Goal: Task Accomplishment & Management: Use online tool/utility

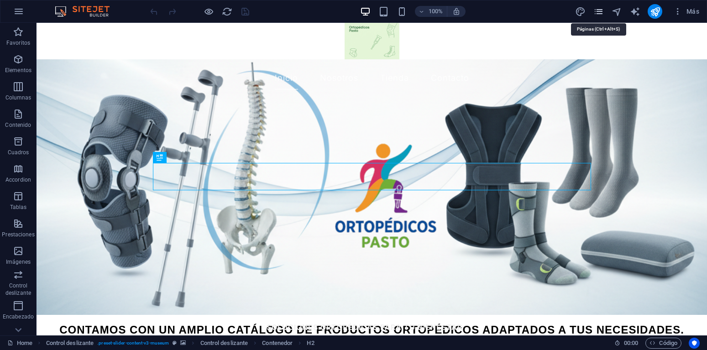
click at [599, 10] on icon "pages" at bounding box center [598, 11] width 11 height 11
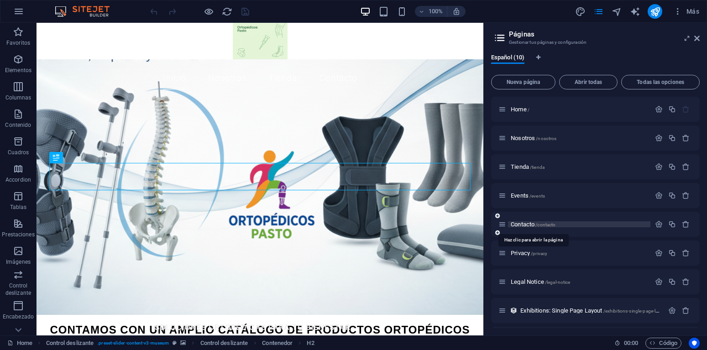
click at [519, 227] on span "Contacto /contacto" at bounding box center [533, 224] width 45 height 7
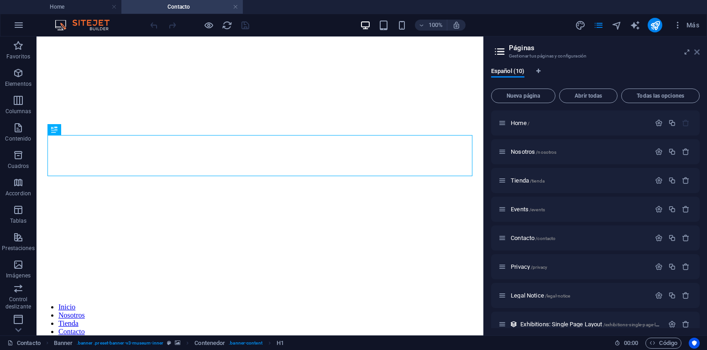
drag, startPoint x: 697, startPoint y: 53, endPoint x: 420, endPoint y: 177, distance: 303.1
click at [697, 53] on icon at bounding box center [696, 51] width 5 height 7
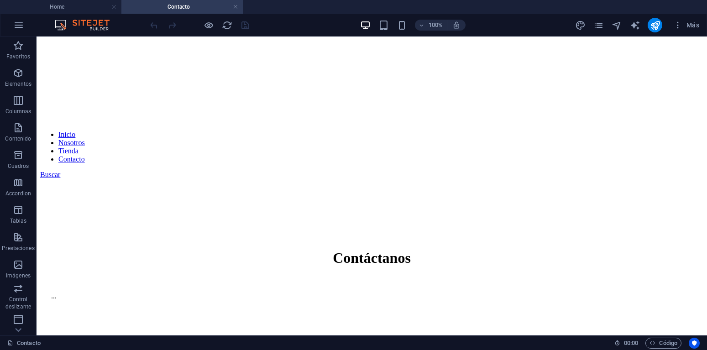
scroll to position [179, 0]
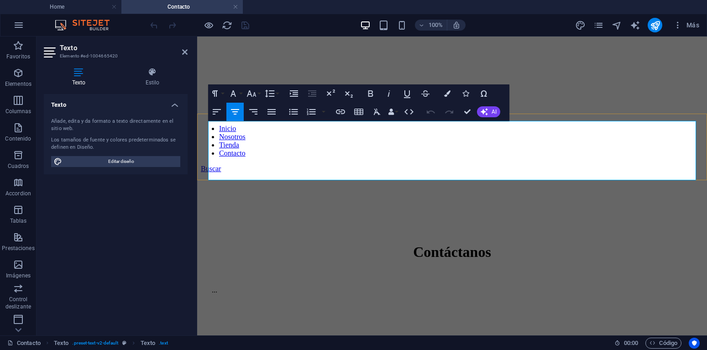
drag, startPoint x: 495, startPoint y: 155, endPoint x: 565, endPoint y: 156, distance: 69.4
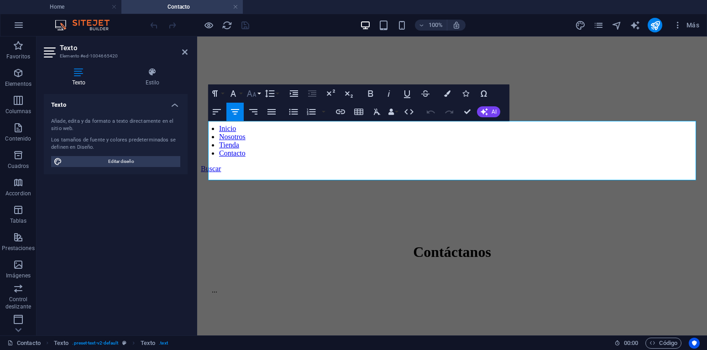
click at [260, 93] on button "Font Size" at bounding box center [253, 93] width 17 height 18
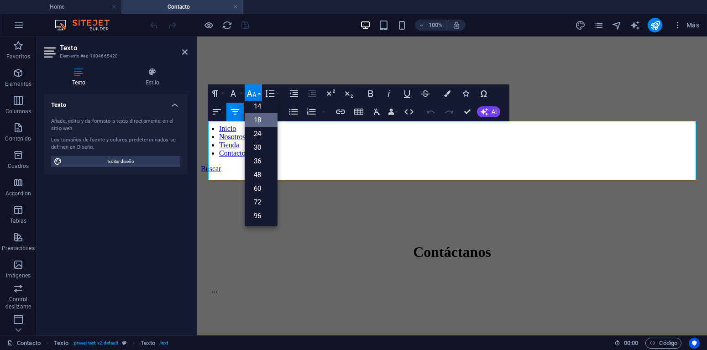
scroll to position [74, 0]
click at [259, 172] on link "48" at bounding box center [261, 175] width 33 height 14
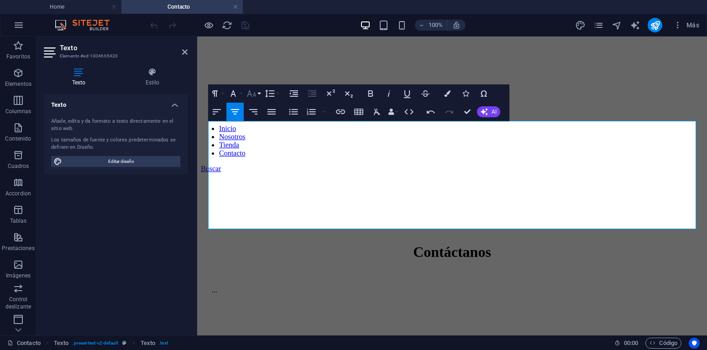
click at [257, 96] on button "Font Size" at bounding box center [253, 93] width 17 height 18
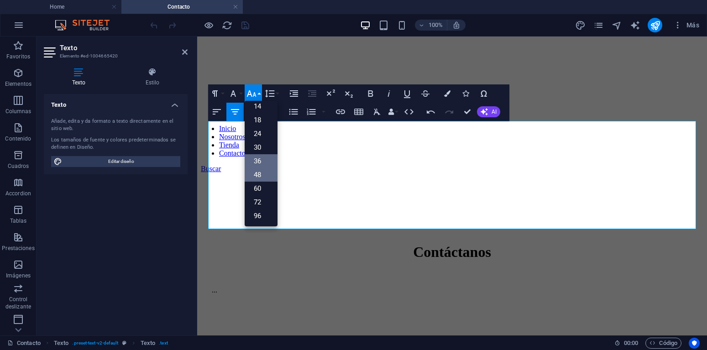
click at [258, 157] on link "36" at bounding box center [261, 161] width 33 height 14
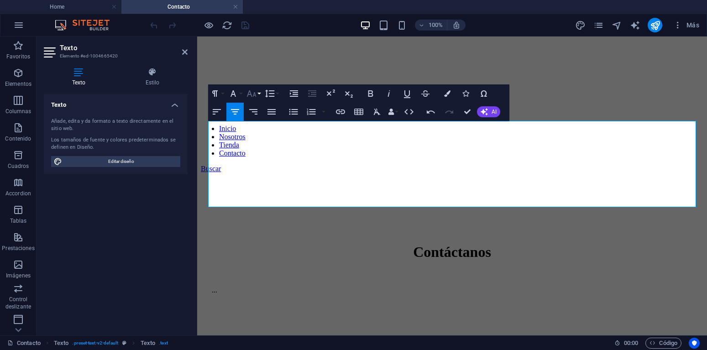
click at [262, 92] on button "Font Size" at bounding box center [253, 93] width 17 height 18
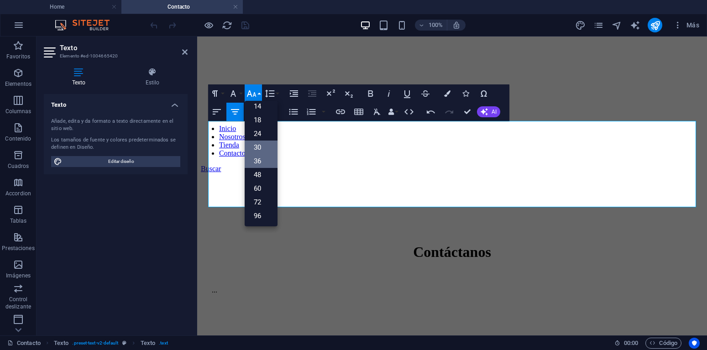
click at [255, 147] on link "30" at bounding box center [261, 148] width 33 height 14
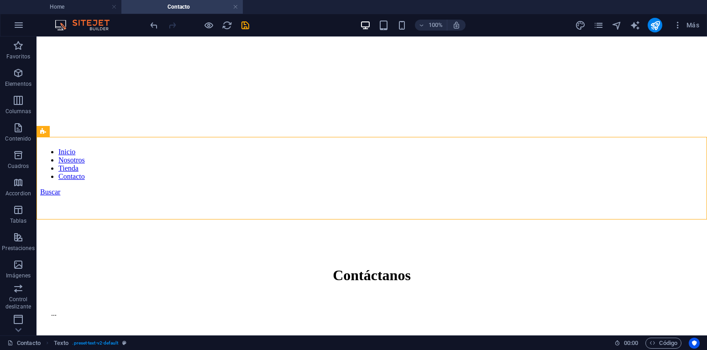
scroll to position [157, 0]
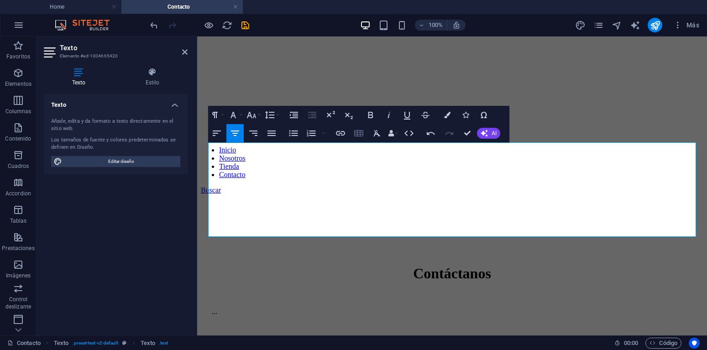
click at [360, 133] on icon "button" at bounding box center [358, 133] width 9 height 6
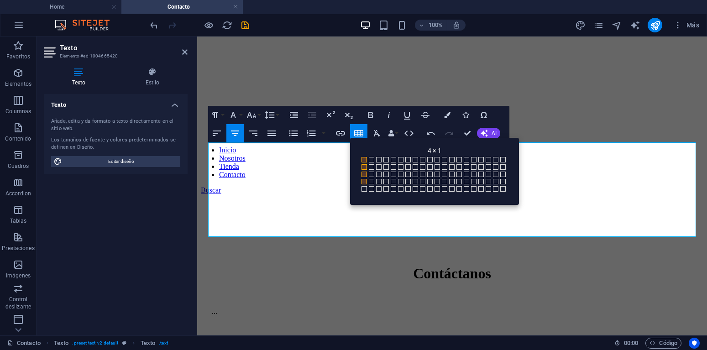
click at [365, 180] on span at bounding box center [364, 181] width 5 height 5
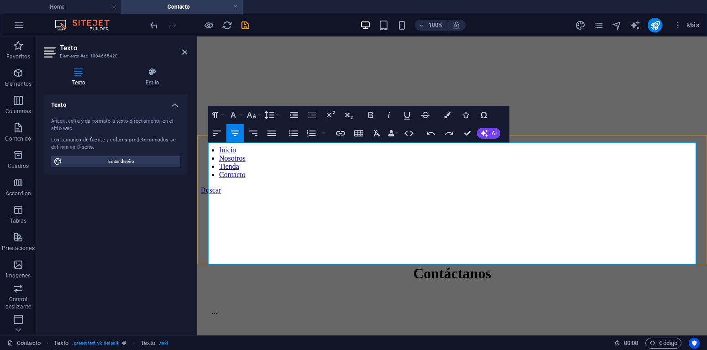
drag, startPoint x: 515, startPoint y: 192, endPoint x: 404, endPoint y: 152, distance: 117.8
drag, startPoint x: 514, startPoint y: 190, endPoint x: 405, endPoint y: 149, distance: 116.2
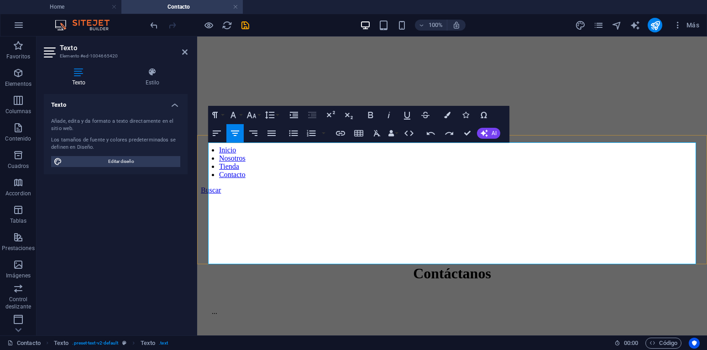
drag, startPoint x: 407, startPoint y: 148, endPoint x: 520, endPoint y: 194, distance: 121.9
copy span
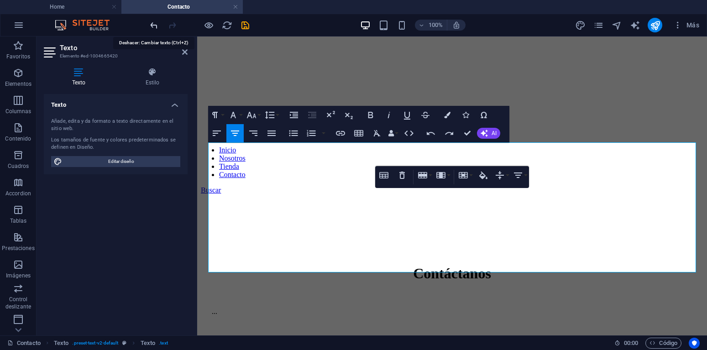
click at [158, 27] on icon "undo" at bounding box center [154, 25] width 11 height 11
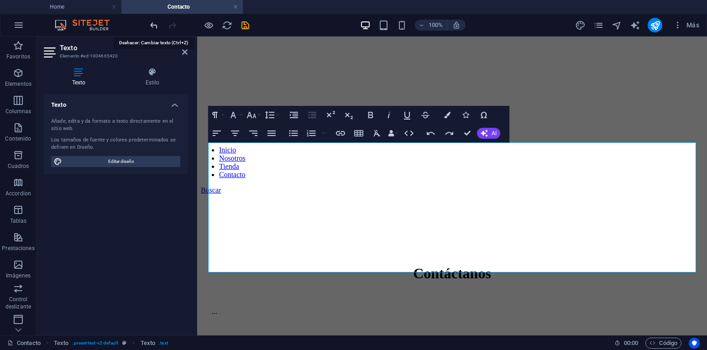
click at [158, 27] on icon "undo" at bounding box center [154, 25] width 11 height 11
click at [153, 26] on icon "undo" at bounding box center [154, 25] width 11 height 11
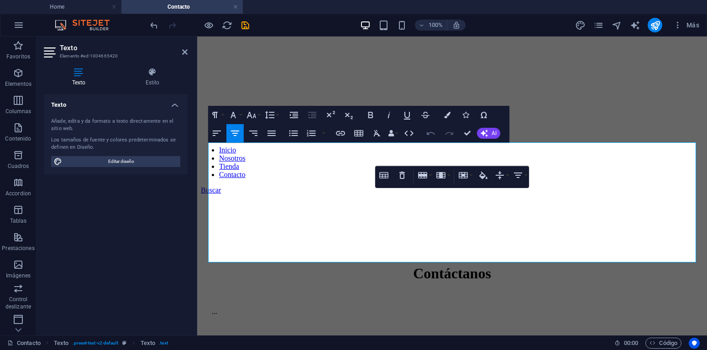
click at [429, 130] on icon "button" at bounding box center [430, 133] width 11 height 11
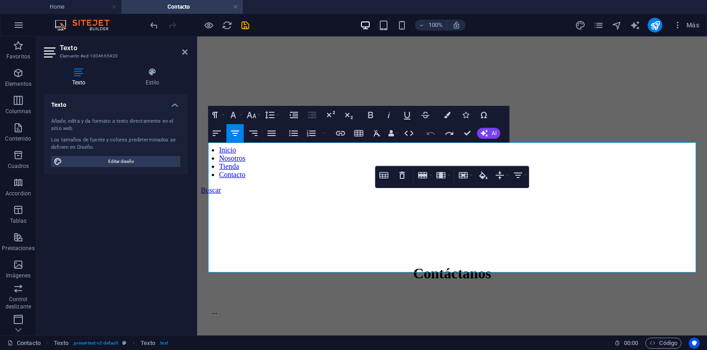
click at [429, 131] on icon "button" at bounding box center [430, 133] width 11 height 11
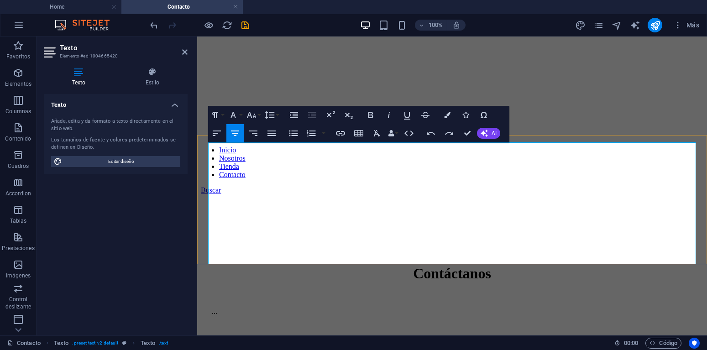
drag, startPoint x: 519, startPoint y: 190, endPoint x: 411, endPoint y: 147, distance: 115.4
copy span
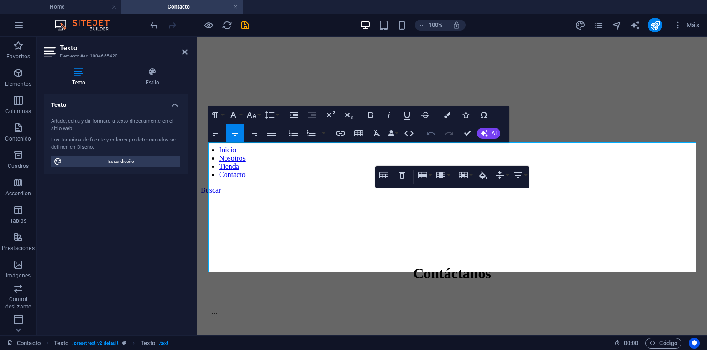
click at [435, 131] on icon "button" at bounding box center [430, 133] width 11 height 11
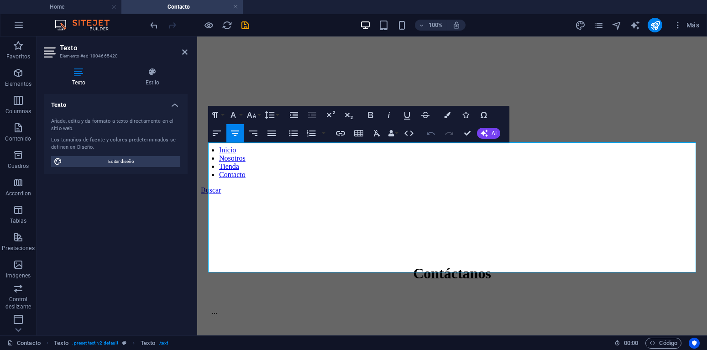
click at [430, 134] on icon "button" at bounding box center [430, 133] width 11 height 11
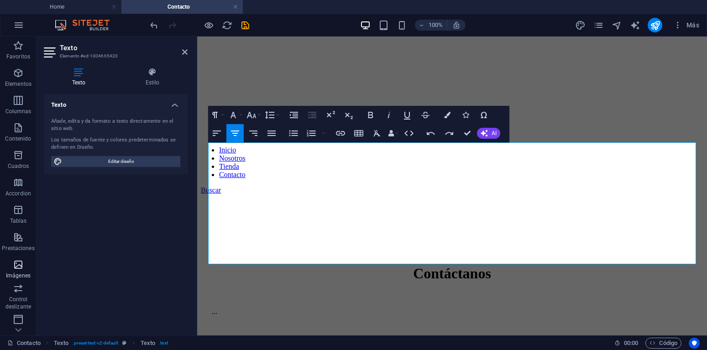
click at [16, 268] on icon "button" at bounding box center [18, 264] width 11 height 11
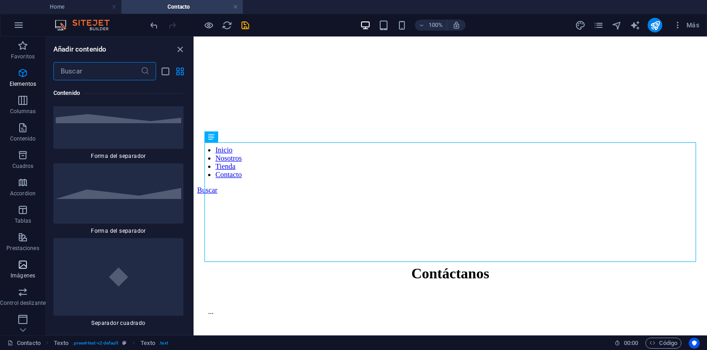
scroll to position [4629, 0]
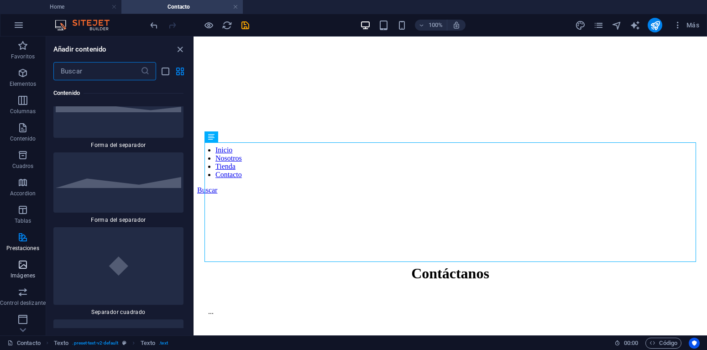
click at [26, 271] on span "Imágenes" at bounding box center [23, 270] width 46 height 22
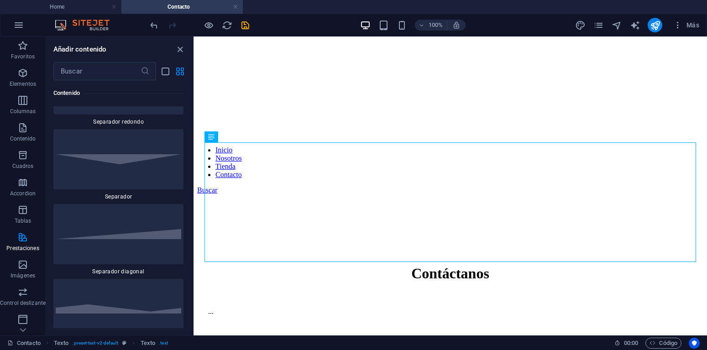
scroll to position [4410, 0]
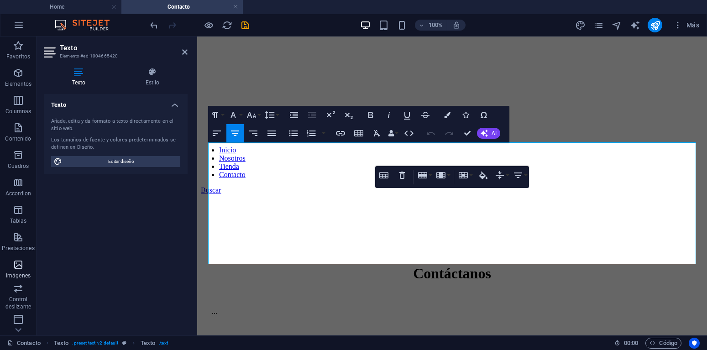
click at [18, 269] on icon "button" at bounding box center [18, 264] width 11 height 11
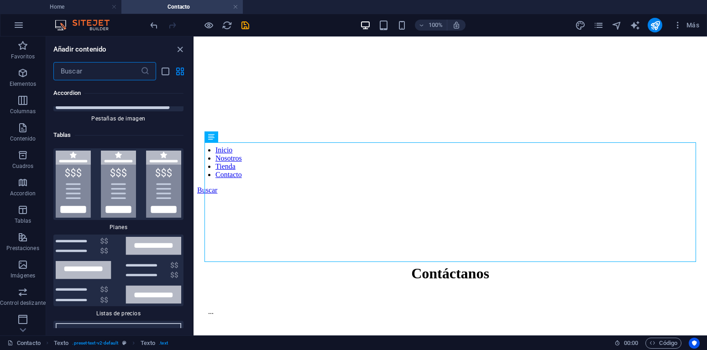
scroll to position [6348, 0]
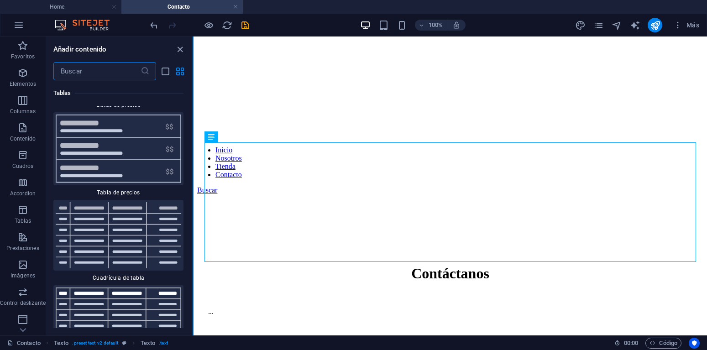
click at [193, 291] on button at bounding box center [193, 186] width 1 height 299
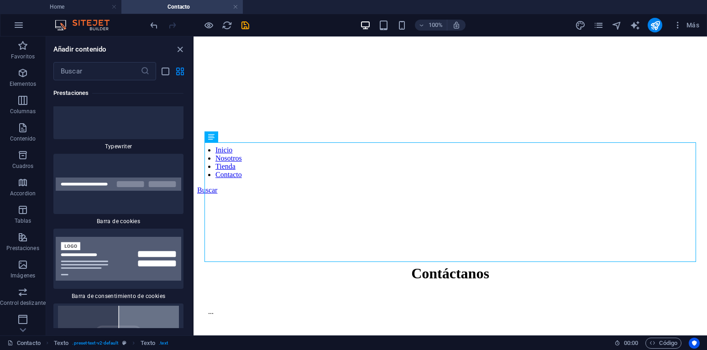
scroll to position [7391, 0]
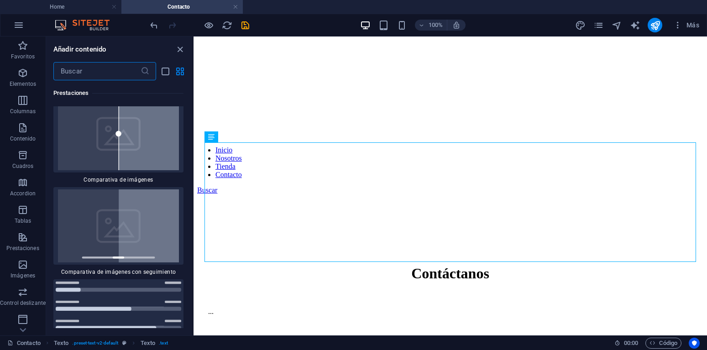
click at [76, 70] on input "text" at bounding box center [96, 71] width 87 height 18
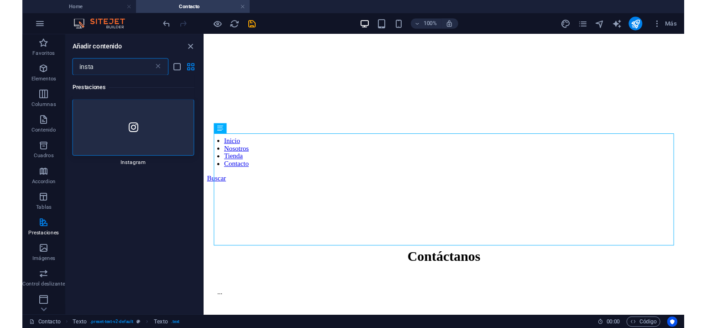
scroll to position [0, 0]
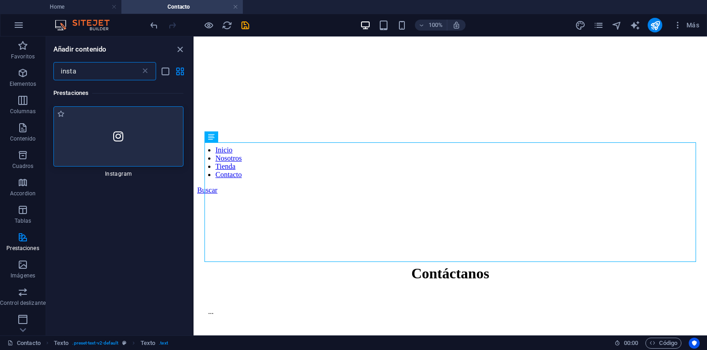
type input "insta"
click at [113, 131] on icon at bounding box center [118, 137] width 10 height 12
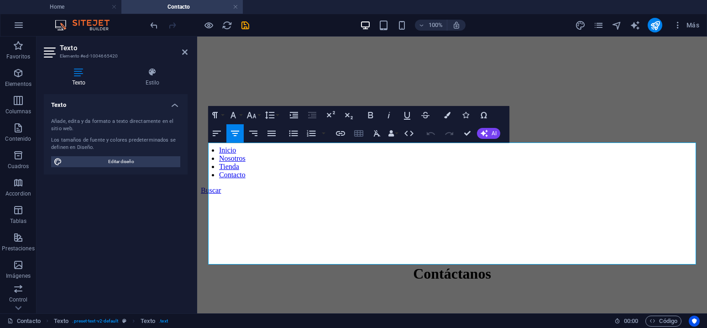
click at [362, 135] on icon "button" at bounding box center [358, 133] width 9 height 6
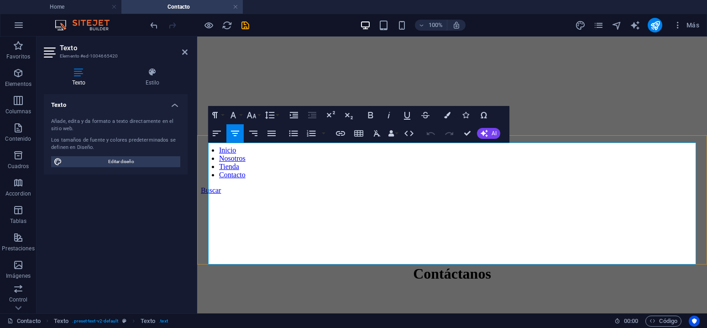
drag, startPoint x: 529, startPoint y: 190, endPoint x: 540, endPoint y: 248, distance: 59.4
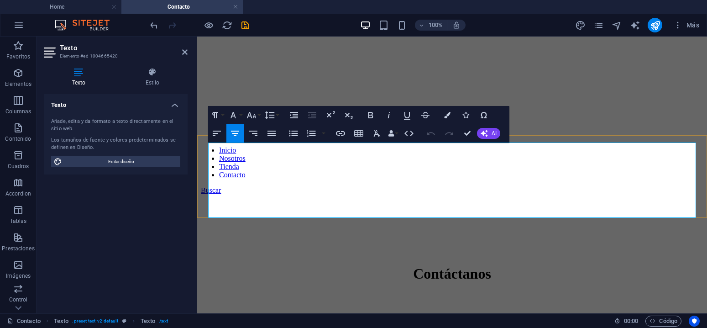
click at [16, 270] on span "Imágenes" at bounding box center [18, 270] width 37 height 22
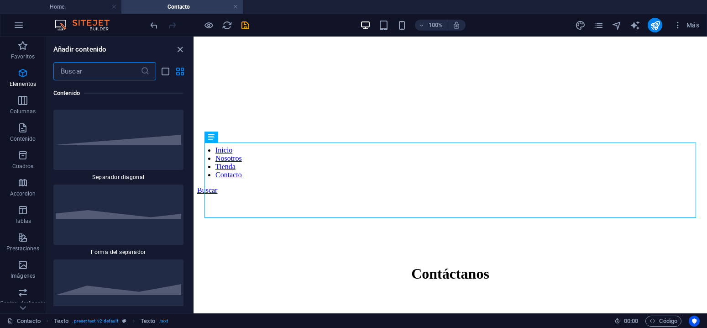
scroll to position [4629, 0]
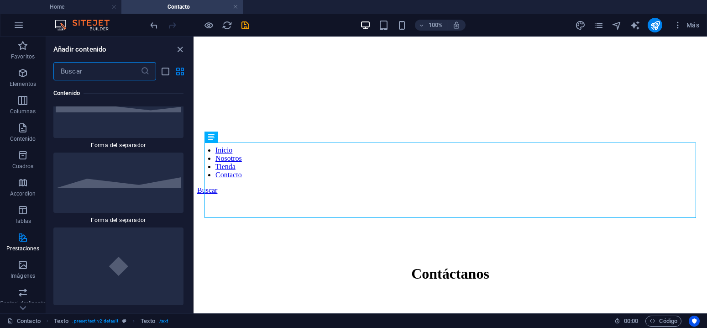
click at [75, 67] on input "text" at bounding box center [96, 71] width 87 height 18
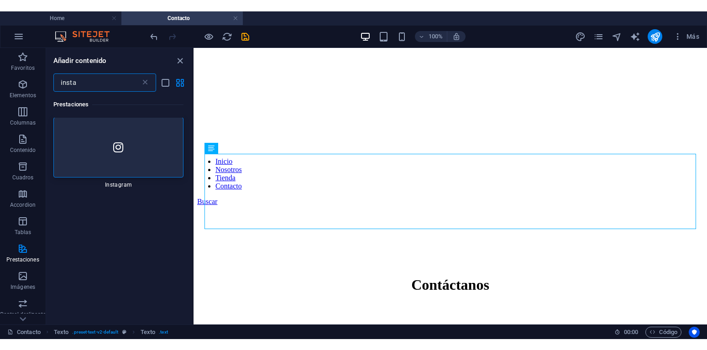
scroll to position [0, 0]
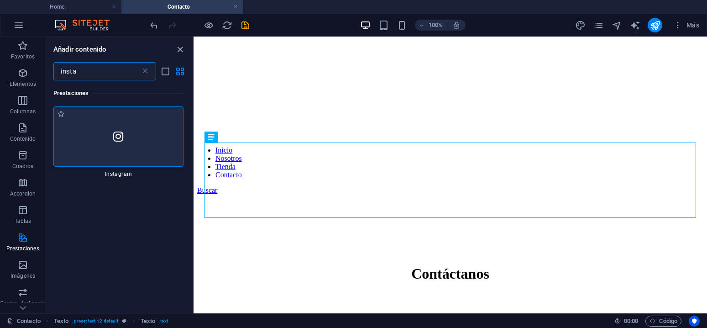
type input "insta"
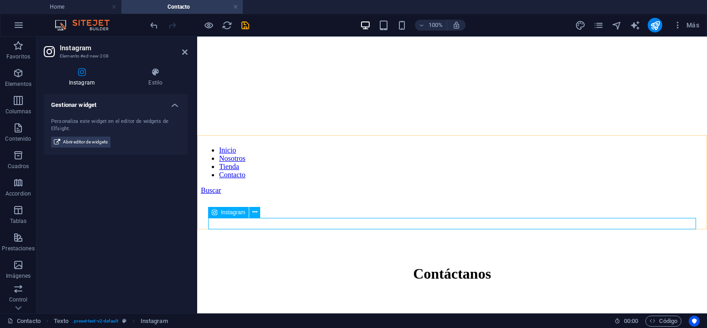
click at [88, 142] on span "Abrir editor de widgets" at bounding box center [85, 142] width 45 height 11
click at [254, 211] on icon at bounding box center [254, 212] width 5 height 10
click at [254, 213] on icon at bounding box center [254, 212] width 5 height 10
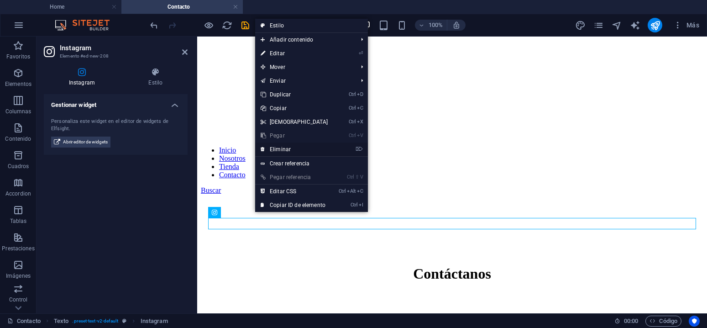
click at [287, 148] on link "⌦ Eliminar" at bounding box center [294, 149] width 79 height 14
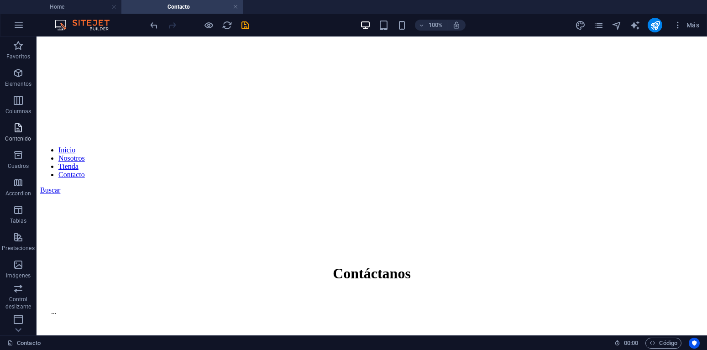
click at [21, 137] on p "Contenido" at bounding box center [18, 138] width 26 height 7
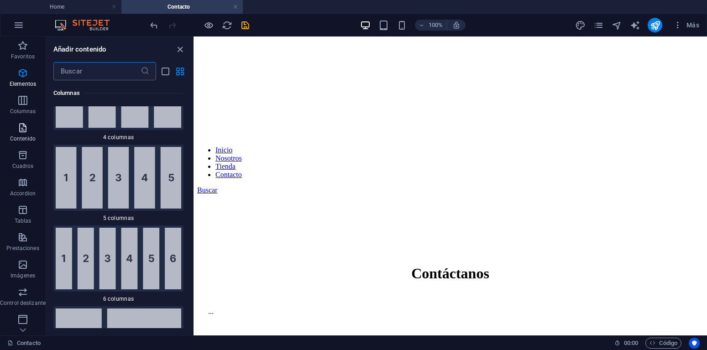
scroll to position [1597, 0]
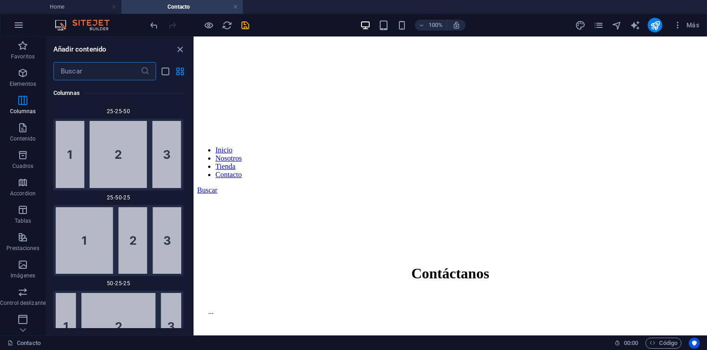
click at [96, 69] on input "text" at bounding box center [96, 71] width 87 height 18
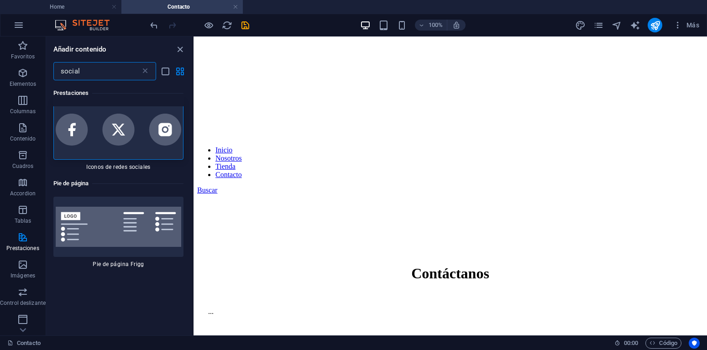
scroll to position [0, 0]
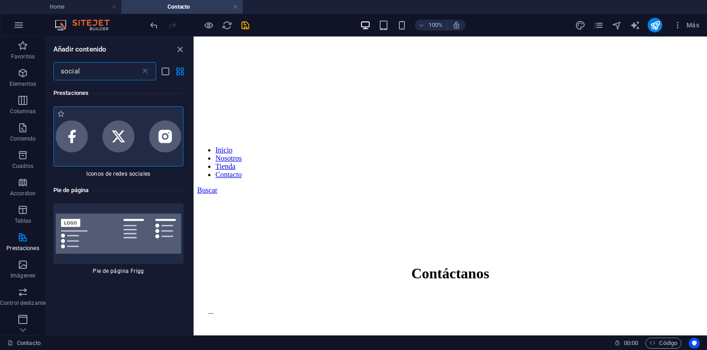
type input "social"
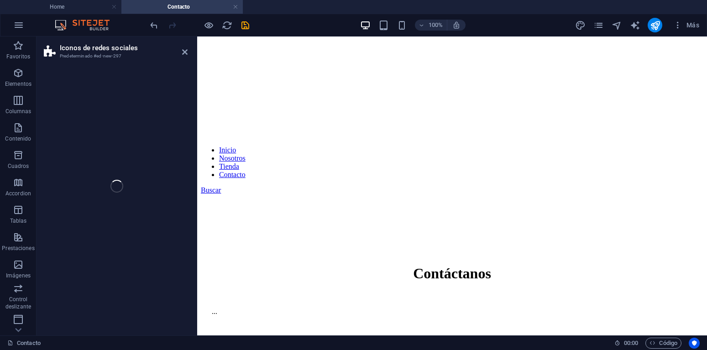
select select "rem"
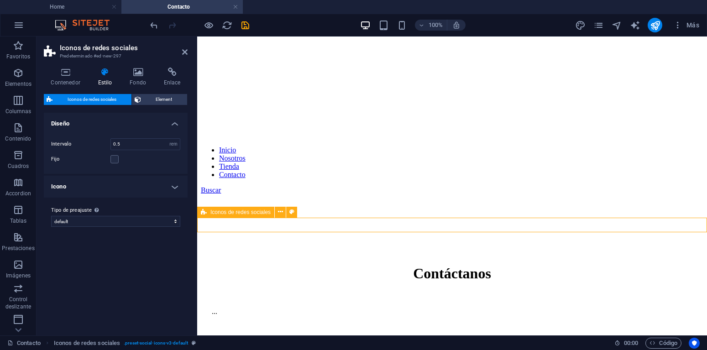
click at [280, 212] on icon at bounding box center [280, 212] width 5 height 10
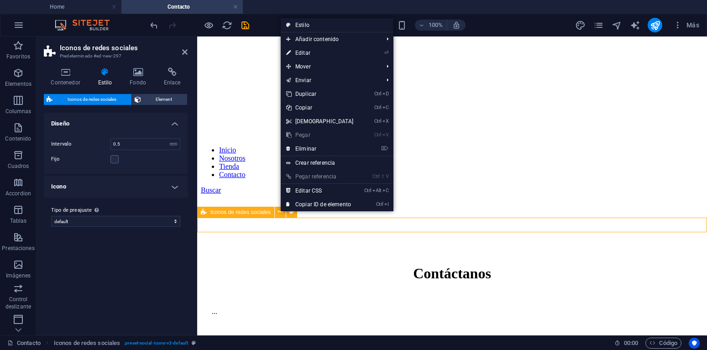
click at [251, 212] on span "Iconos de redes sociales" at bounding box center [240, 212] width 60 height 5
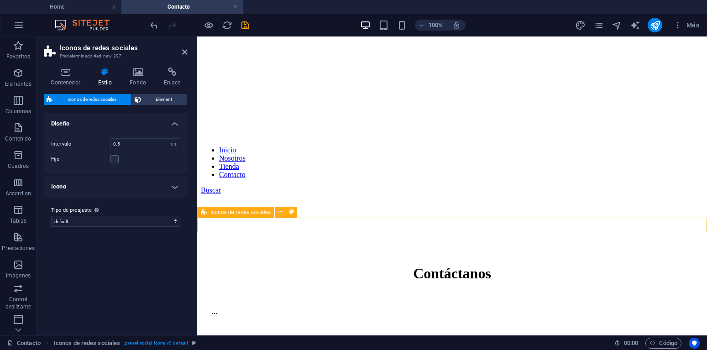
click at [251, 212] on span "Iconos de redes sociales" at bounding box center [240, 212] width 60 height 5
click at [51, 216] on select "museum default Añadir tipo de preajuste" at bounding box center [115, 221] width 129 height 11
select select "preset-social-icons-v3-default"
click at [163, 103] on span "Element" at bounding box center [164, 99] width 41 height 11
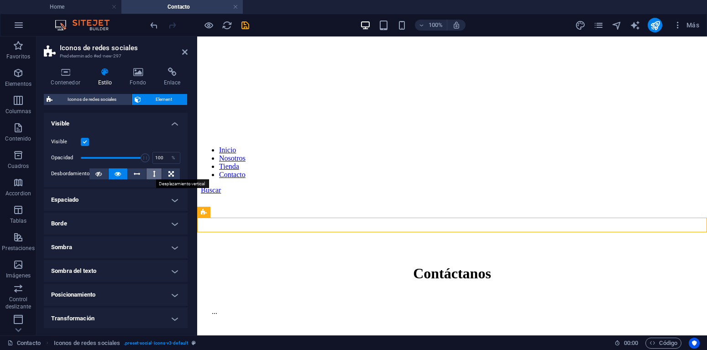
click at [155, 172] on icon at bounding box center [154, 173] width 3 height 11
click at [117, 175] on icon at bounding box center [118, 173] width 6 height 11
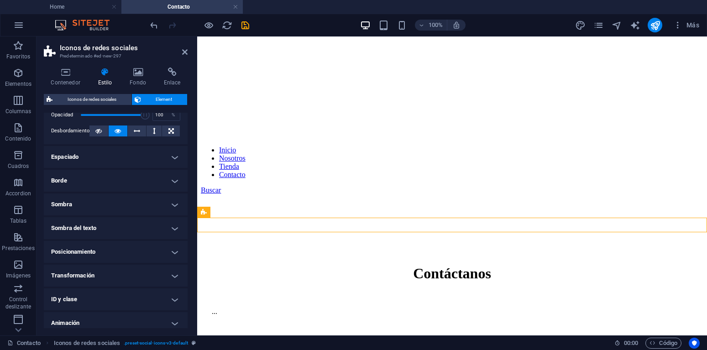
scroll to position [54, 0]
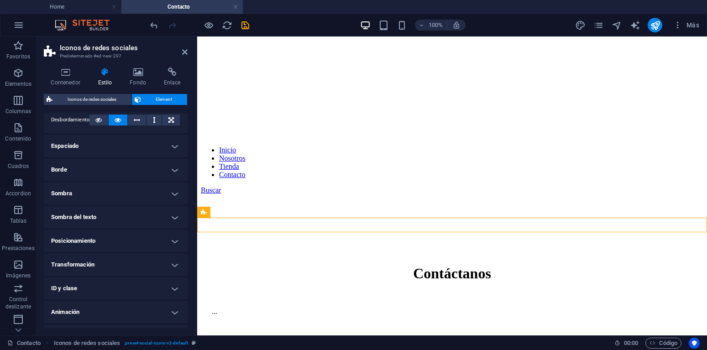
click at [155, 237] on h4 "Posicionamiento" at bounding box center [116, 241] width 144 height 22
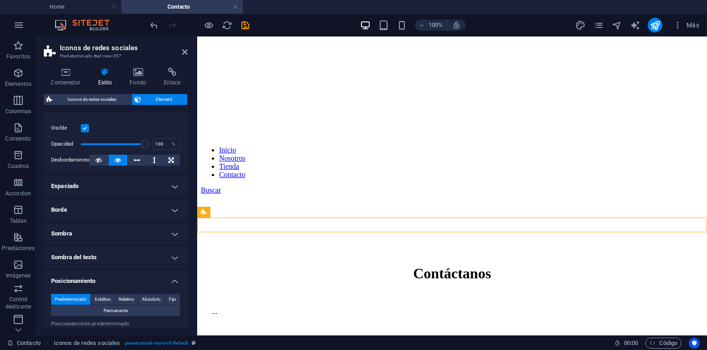
scroll to position [21, 0]
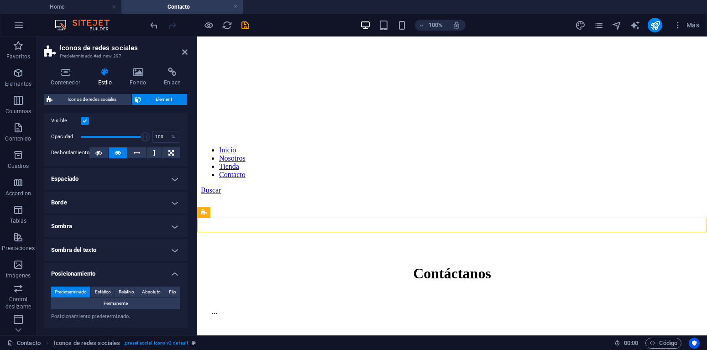
click at [176, 179] on h4 "Espaciado" at bounding box center [116, 179] width 144 height 22
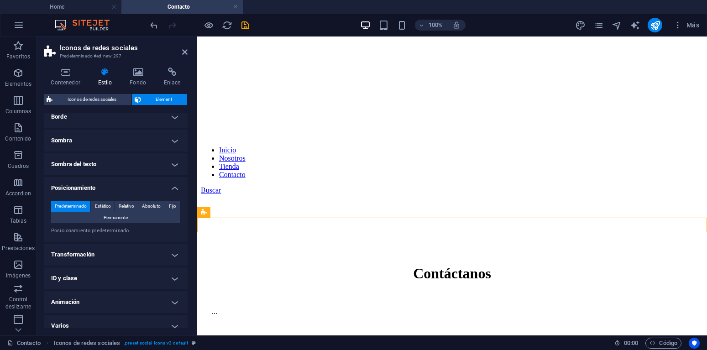
scroll to position [152, 0]
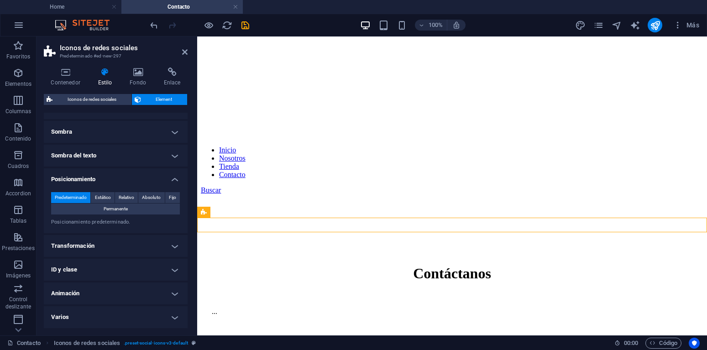
click at [174, 247] on h4 "Transformación" at bounding box center [116, 246] width 144 height 22
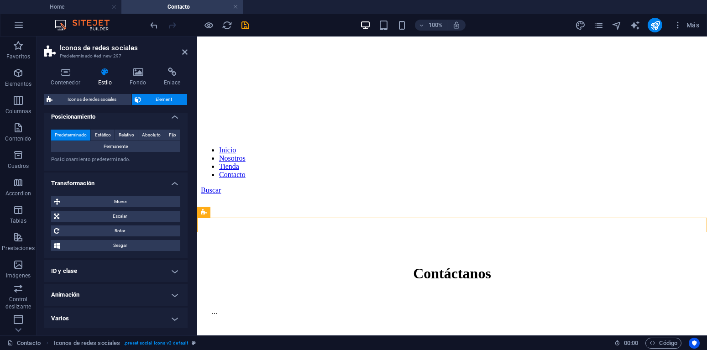
scroll to position [216, 0]
click at [175, 317] on h4 "Varios" at bounding box center [116, 317] width 144 height 22
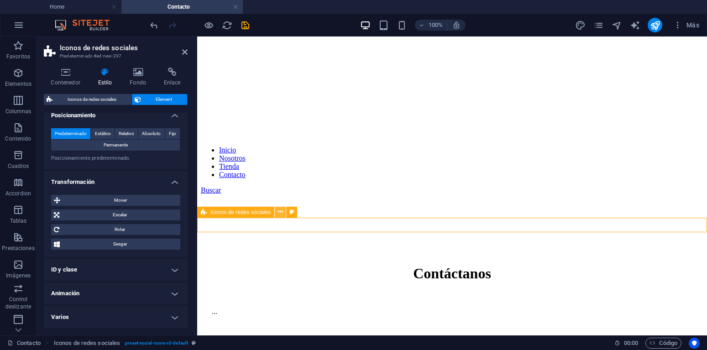
click at [280, 213] on icon at bounding box center [280, 212] width 5 height 10
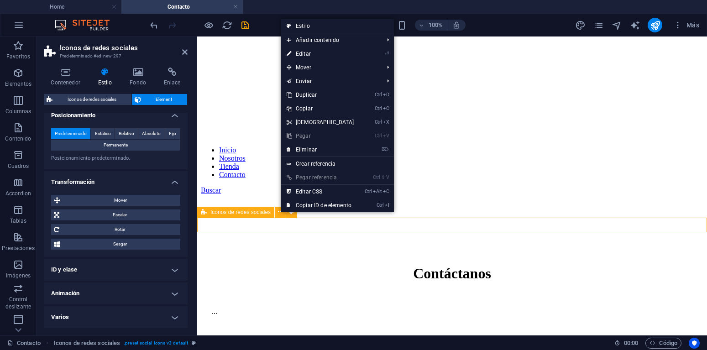
click at [243, 214] on span "Iconos de redes sociales" at bounding box center [240, 212] width 60 height 5
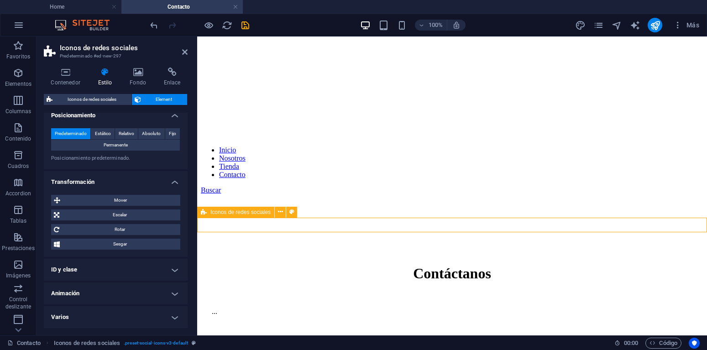
click at [243, 214] on span "Iconos de redes sociales" at bounding box center [240, 212] width 60 height 5
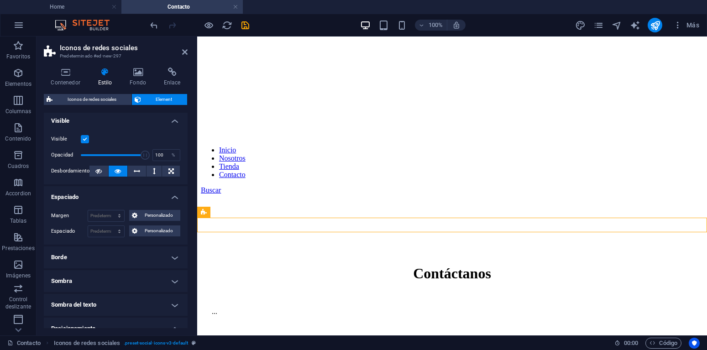
scroll to position [0, 0]
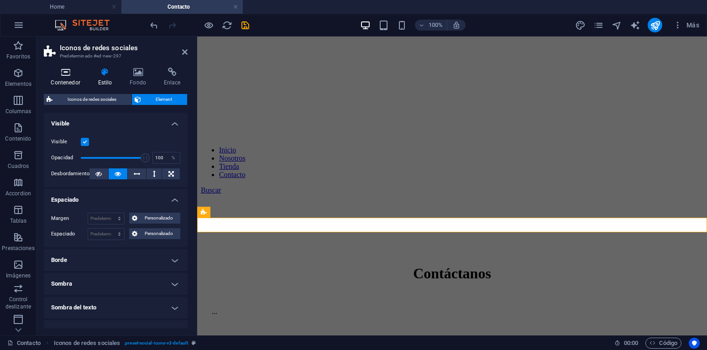
click at [70, 78] on h4 "Contenedor" at bounding box center [67, 77] width 47 height 19
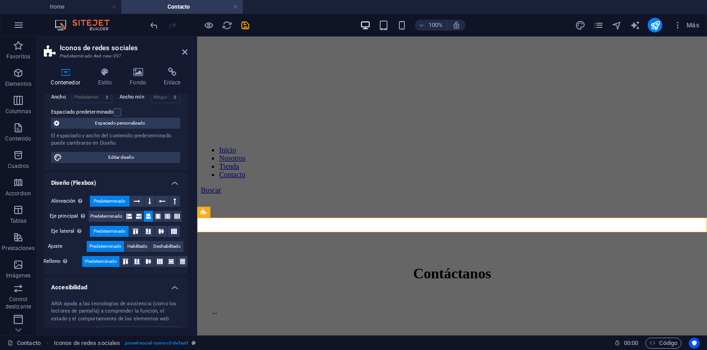
scroll to position [71, 0]
click at [148, 232] on icon at bounding box center [148, 231] width 11 height 5
click at [161, 232] on icon at bounding box center [161, 231] width 11 height 5
click at [148, 232] on icon at bounding box center [148, 231] width 11 height 5
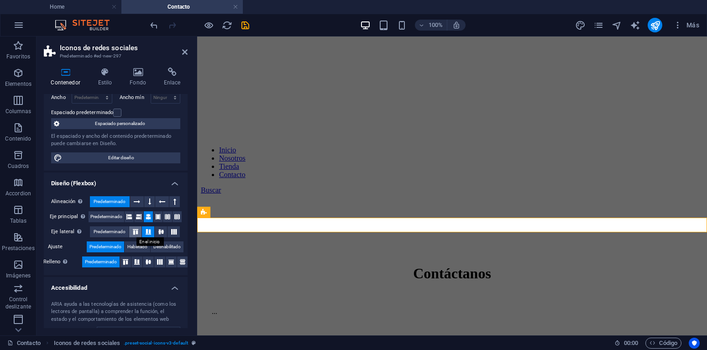
click at [137, 231] on icon at bounding box center [135, 231] width 11 height 5
click at [161, 233] on icon at bounding box center [161, 231] width 11 height 5
click at [141, 217] on icon at bounding box center [138, 216] width 5 height 11
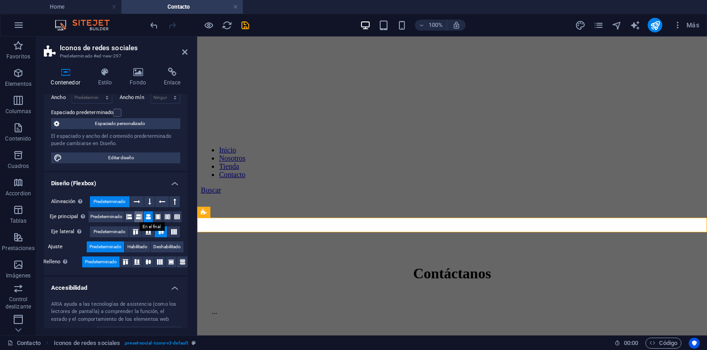
click at [141, 217] on icon at bounding box center [138, 216] width 5 height 11
click at [129, 217] on icon at bounding box center [128, 216] width 5 height 11
click at [147, 220] on icon at bounding box center [148, 216] width 5 height 11
click at [160, 214] on icon at bounding box center [157, 216] width 5 height 11
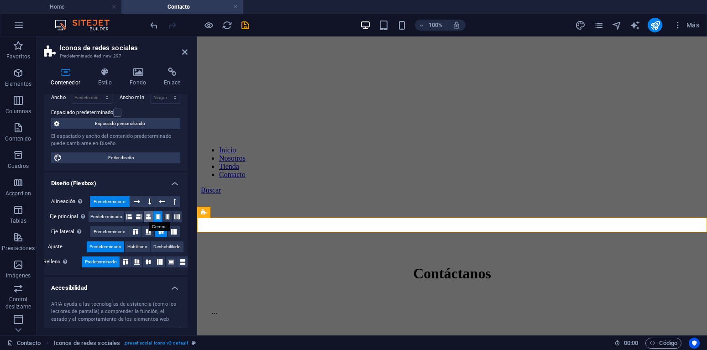
click at [148, 217] on icon at bounding box center [148, 216] width 5 height 11
click at [150, 204] on icon at bounding box center [149, 201] width 3 height 11
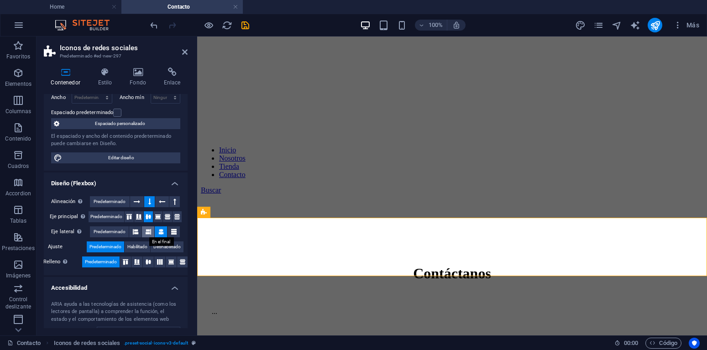
click at [151, 232] on icon at bounding box center [148, 231] width 5 height 11
click at [135, 231] on icon at bounding box center [135, 231] width 5 height 11
click at [160, 232] on icon at bounding box center [160, 231] width 5 height 11
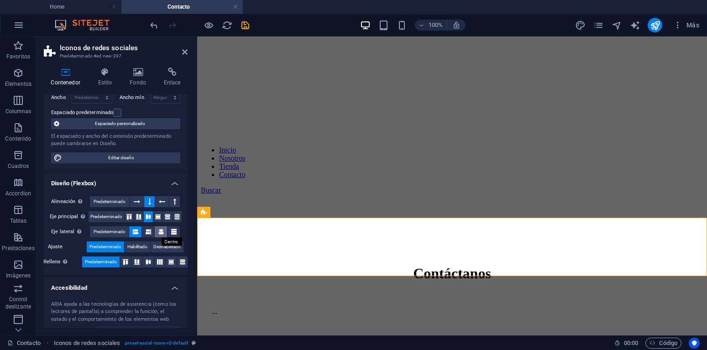
click at [160, 232] on icon at bounding box center [160, 231] width 5 height 11
click at [158, 219] on icon at bounding box center [157, 216] width 11 height 5
click at [145, 218] on icon at bounding box center [148, 216] width 11 height 5
click at [166, 217] on icon at bounding box center [167, 216] width 11 height 5
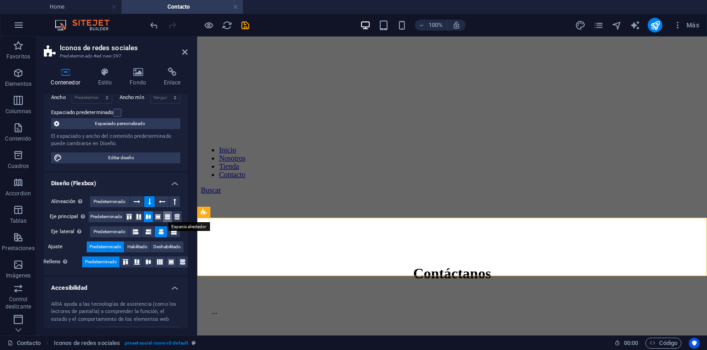
click at [166, 217] on icon at bounding box center [167, 216] width 11 height 5
click at [180, 217] on icon at bounding box center [177, 216] width 11 height 5
click at [150, 219] on icon at bounding box center [148, 216] width 11 height 5
click at [173, 203] on icon at bounding box center [174, 201] width 3 height 11
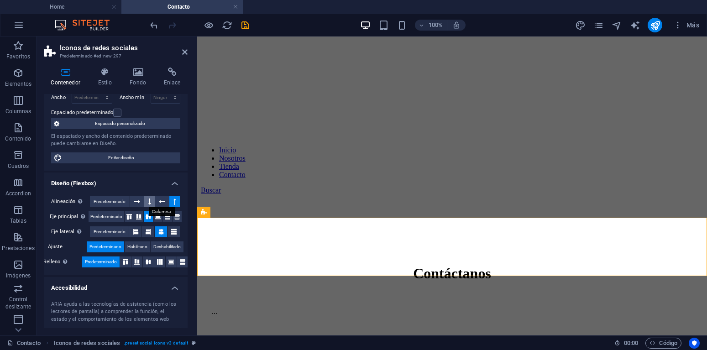
click at [148, 201] on button at bounding box center [149, 201] width 11 height 11
click at [138, 204] on icon at bounding box center [137, 201] width 6 height 11
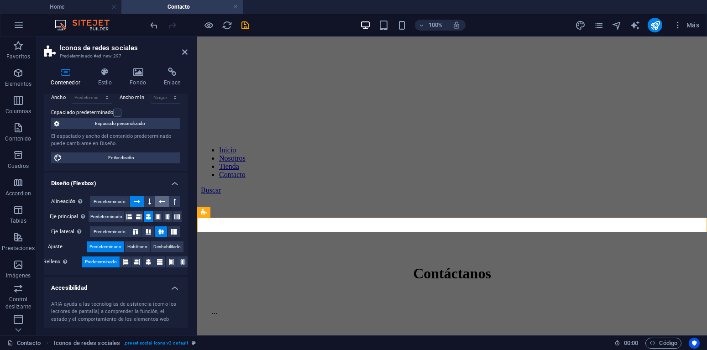
click at [159, 202] on button at bounding box center [162, 201] width 14 height 11
click at [149, 203] on icon at bounding box center [149, 201] width 3 height 11
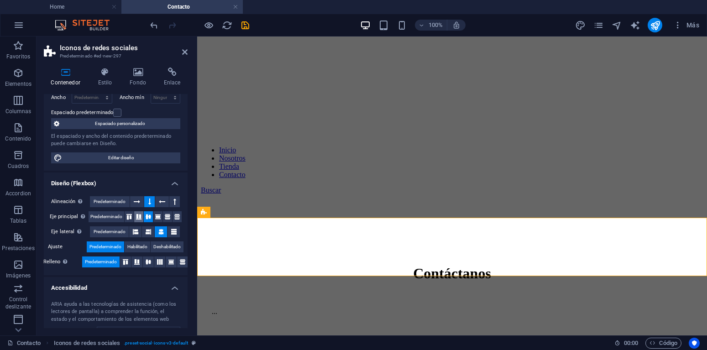
click at [138, 219] on icon at bounding box center [138, 216] width 11 height 5
click at [147, 217] on icon at bounding box center [148, 216] width 11 height 5
click at [146, 231] on icon at bounding box center [148, 231] width 5 height 11
click at [134, 233] on icon at bounding box center [135, 231] width 5 height 11
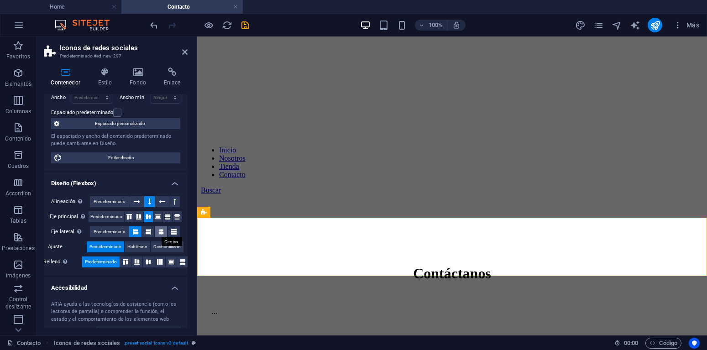
click at [164, 232] on button at bounding box center [161, 231] width 12 height 11
click at [173, 231] on icon at bounding box center [173, 231] width 5 height 11
click at [159, 232] on icon at bounding box center [160, 231] width 5 height 11
click at [148, 263] on icon at bounding box center [148, 261] width 11 height 5
drag, startPoint x: 129, startPoint y: 325, endPoint x: 156, endPoint y: 335, distance: 28.3
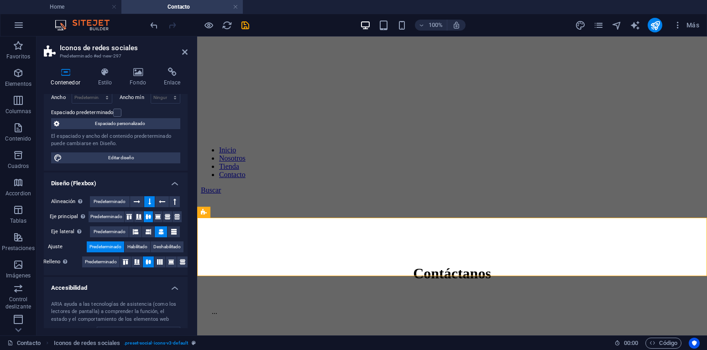
click at [157, 335] on div "Contenedor Estilo Fondo Enlace Tamaño Altura Predeterminado px rem % vh vw Alto…" at bounding box center [116, 197] width 158 height 275
drag, startPoint x: 152, startPoint y: 327, endPoint x: 167, endPoint y: 326, distance: 14.7
click at [167, 326] on div "ARIA ayuda a las tecnologías de asistencia (como los lectores de pantalla) a co…" at bounding box center [116, 327] width 144 height 67
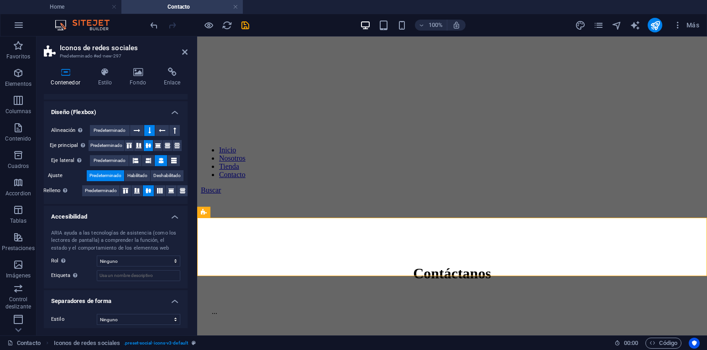
scroll to position [146, 0]
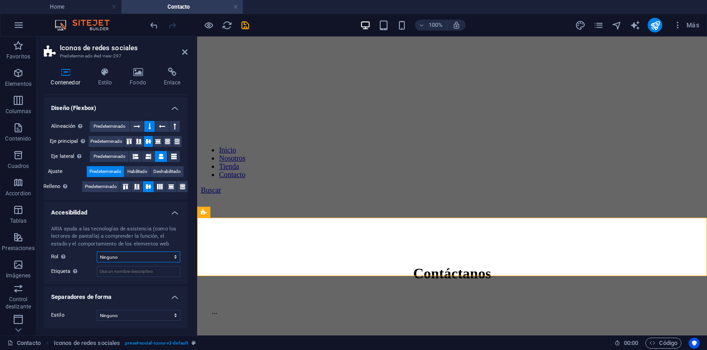
click at [97, 252] on select "Ninguno Alert Article Banner Comment Complementary Dialog Encabezado Marquee Pi…" at bounding box center [139, 257] width 84 height 11
click at [96, 282] on div "ARIA ayuda a las tecnologías de asistencia (como los lectores de pantalla) a co…" at bounding box center [116, 251] width 144 height 67
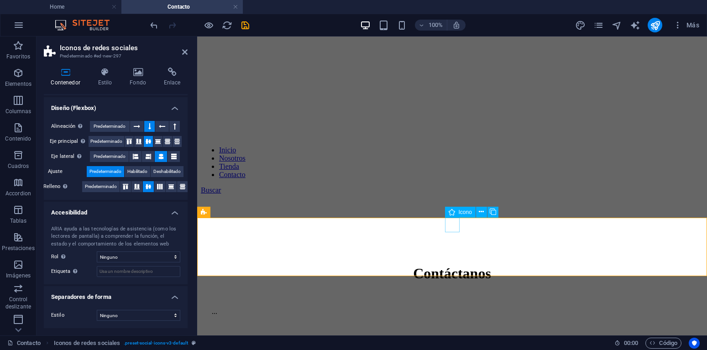
select select "xMidYMid"
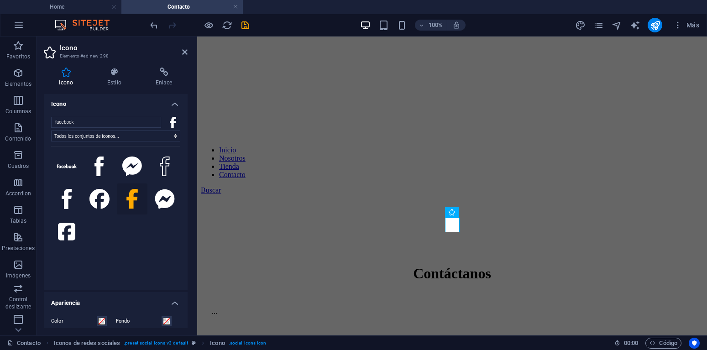
scroll to position [0, 0]
click at [51, 131] on select "Todos los conjuntos de iconos... IcoFont Ionicons FontAwesome Brands FontAwesom…" at bounding box center [115, 136] width 129 height 11
click at [173, 138] on select "Todos los conjuntos de iconos... IcoFont Ionicons FontAwesome Brands FontAwesom…" at bounding box center [115, 136] width 129 height 11
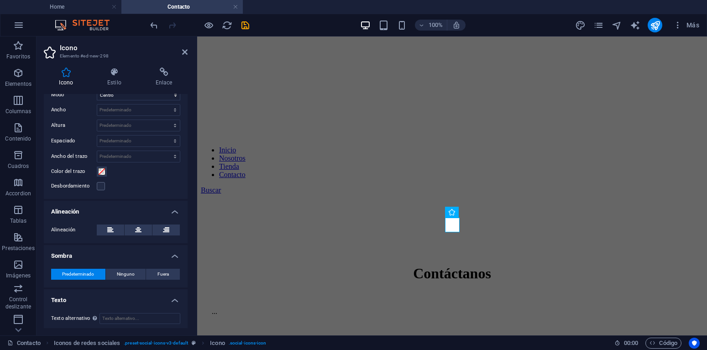
scroll to position [245, 0]
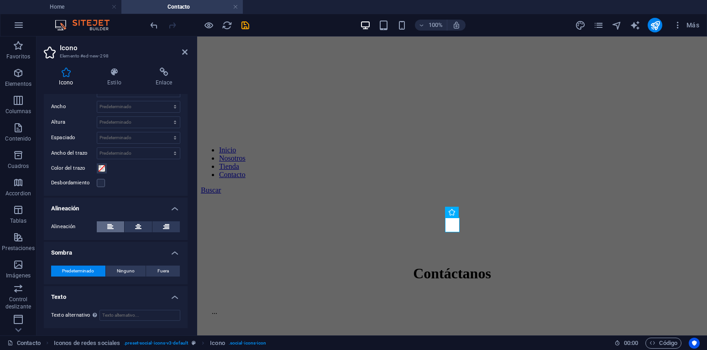
click at [115, 224] on button at bounding box center [110, 226] width 27 height 11
click at [147, 229] on button at bounding box center [138, 226] width 27 height 11
click at [111, 231] on icon at bounding box center [110, 226] width 6 height 11
click at [139, 227] on icon at bounding box center [138, 226] width 6 height 11
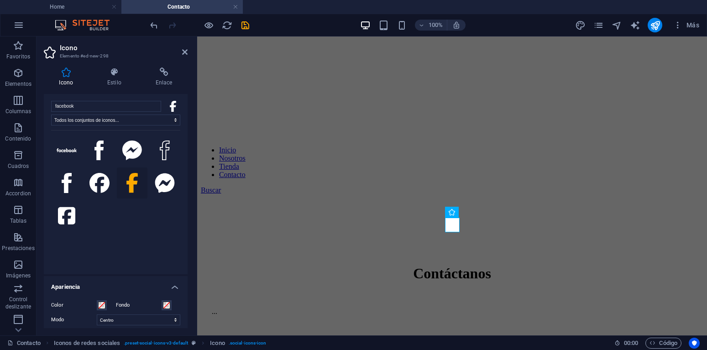
scroll to position [0, 0]
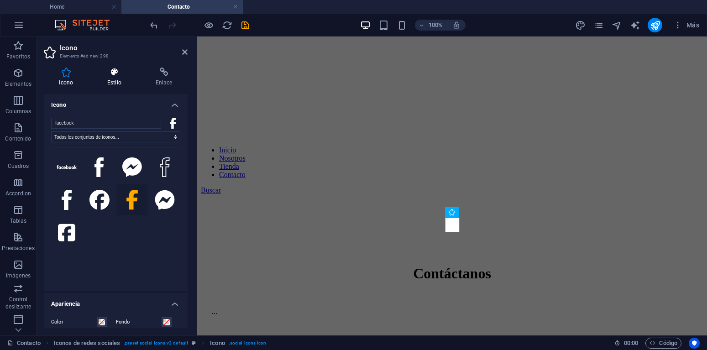
click at [113, 72] on icon at bounding box center [114, 72] width 45 height 9
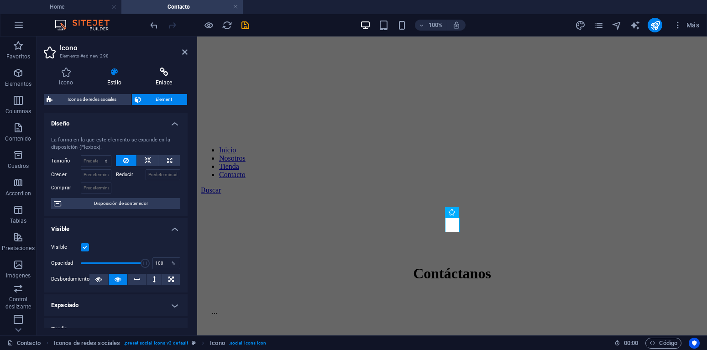
click at [161, 76] on icon at bounding box center [163, 72] width 47 height 9
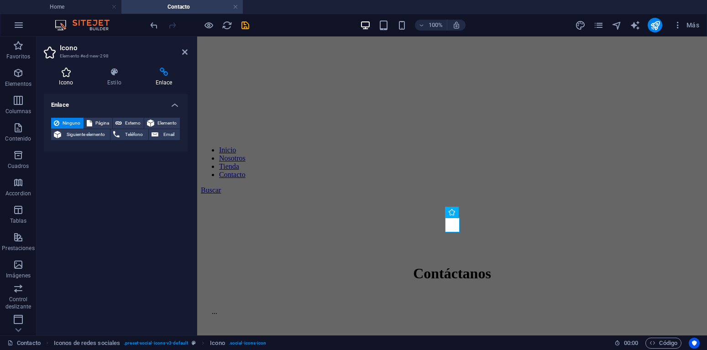
click at [74, 78] on h4 "Icono" at bounding box center [68, 77] width 48 height 19
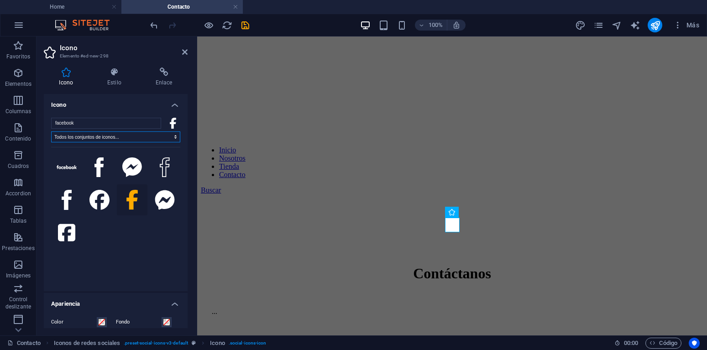
click at [51, 131] on select "Todos los conjuntos de iconos... IcoFont Ionicons FontAwesome Brands FontAwesom…" at bounding box center [115, 136] width 129 height 11
click at [81, 121] on input "facebook" at bounding box center [106, 123] width 110 height 11
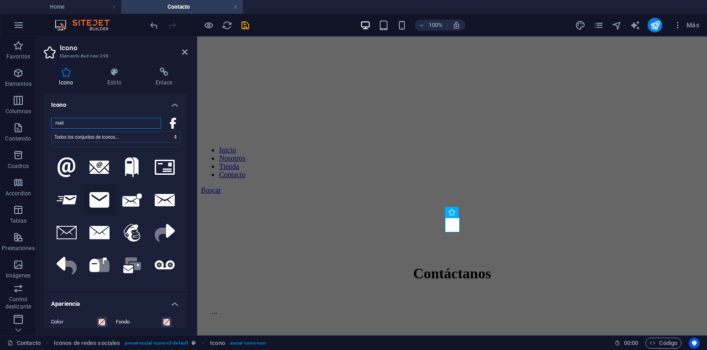
type input "mail"
click at [103, 197] on icon at bounding box center [99, 200] width 20 height 16
click at [118, 81] on h4 "Estilo" at bounding box center [116, 77] width 48 height 19
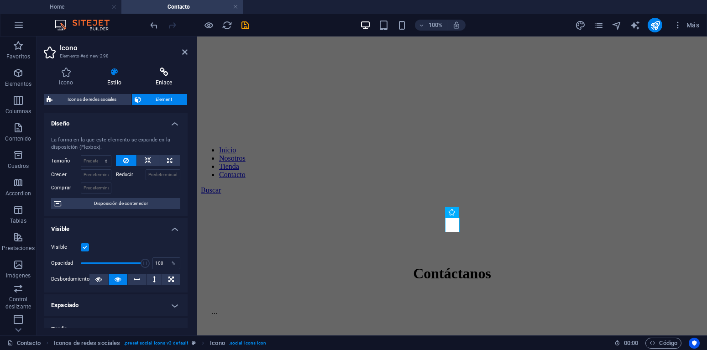
click at [164, 76] on icon at bounding box center [163, 72] width 47 height 9
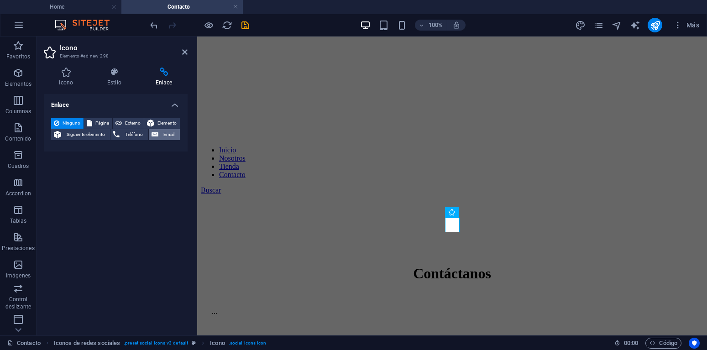
click at [166, 134] on span "Email" at bounding box center [169, 134] width 16 height 11
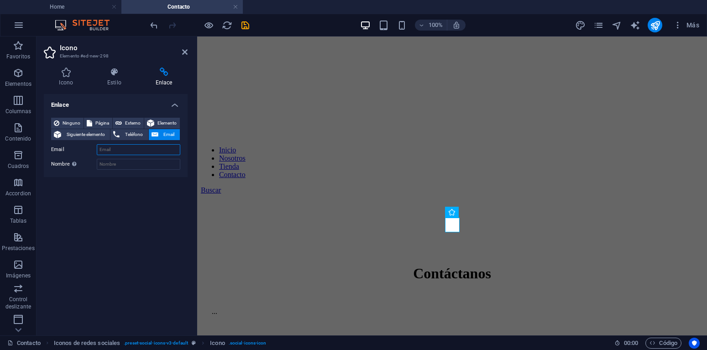
click at [118, 151] on input "Email" at bounding box center [139, 149] width 84 height 11
paste input "[EMAIL_ADDRESS][DOMAIN_NAME]"
type input "[EMAIL_ADDRESS][DOMAIN_NAME]"
click at [128, 162] on input "Nombre Una descripción adicional del enlace no debería ser igual al texto del e…" at bounding box center [139, 164] width 84 height 11
paste input "[EMAIL_ADDRESS][DOMAIN_NAME]"
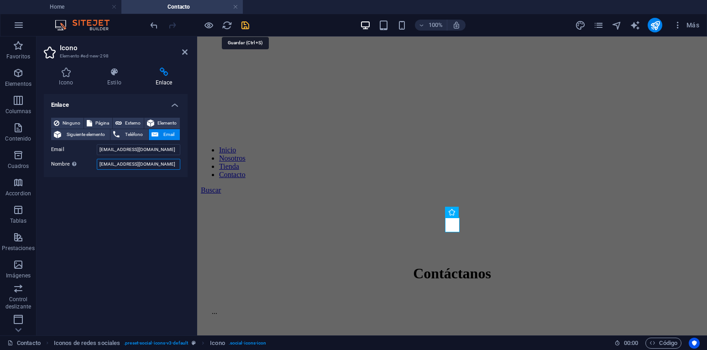
type input "[EMAIL_ADDRESS][DOMAIN_NAME]"
click at [247, 24] on icon "save" at bounding box center [245, 25] width 11 height 11
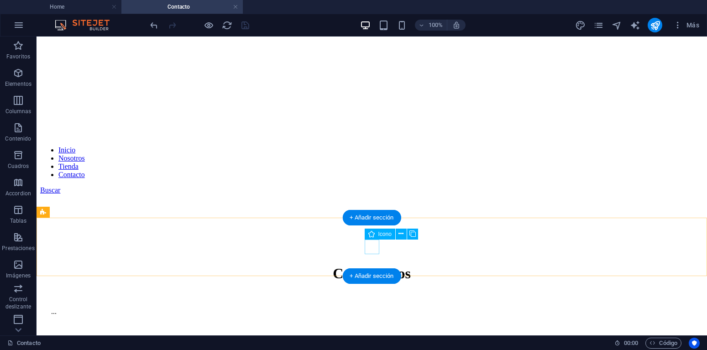
select select "xMidYMid"
select select "px"
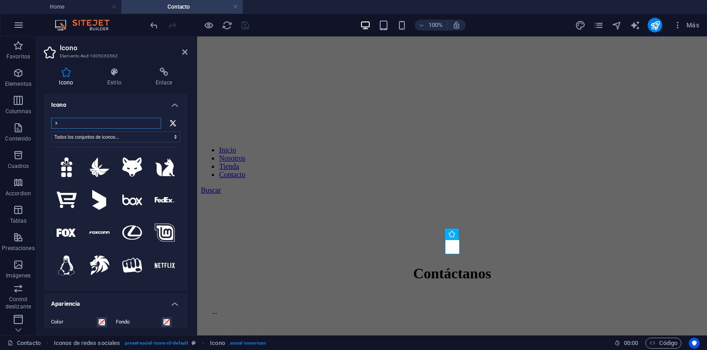
click at [62, 124] on input "x" at bounding box center [106, 123] width 110 height 11
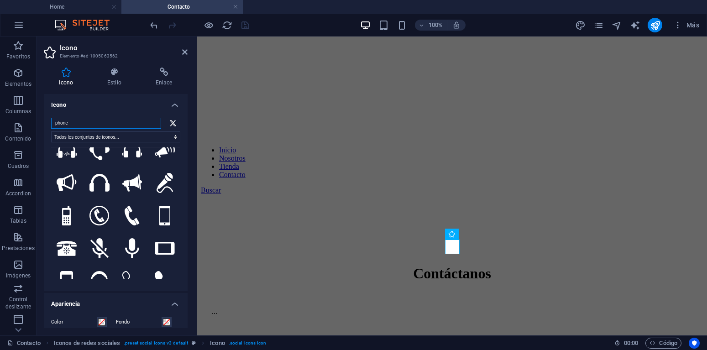
scroll to position [103, 0]
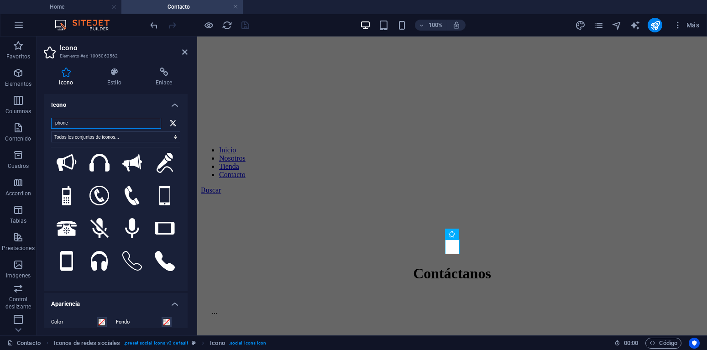
type input "phone"
click at [174, 278] on div ".fa-secondary{opacity:.4} .fa-secondary{opacity:.4} .fa-secondary{opacity:.4} .…" at bounding box center [115, 213] width 129 height 132
click at [166, 257] on icon at bounding box center [165, 261] width 20 height 20
click at [112, 80] on h4 "Estilo" at bounding box center [116, 77] width 48 height 19
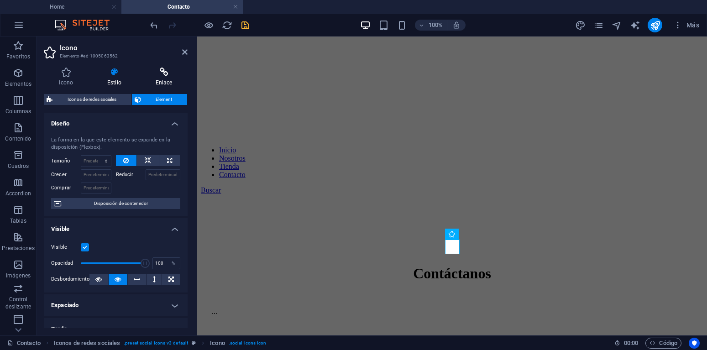
click at [168, 75] on icon at bounding box center [163, 72] width 47 height 9
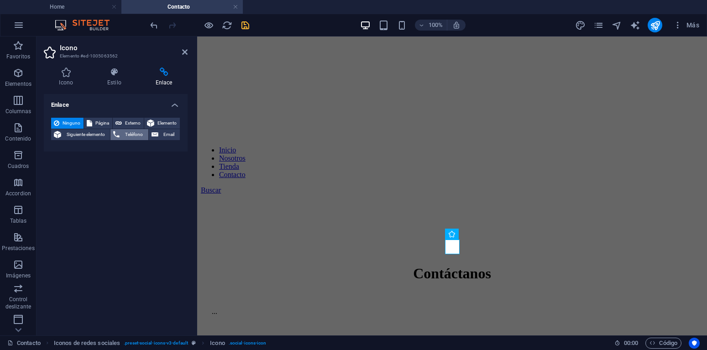
click at [131, 133] on span "Teléfono" at bounding box center [133, 134] width 23 height 11
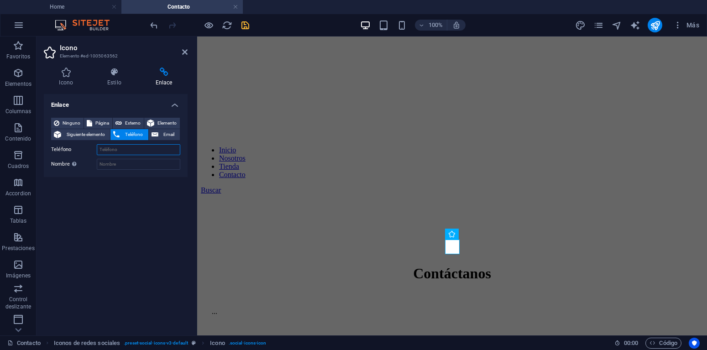
click at [112, 148] on input "Teléfono" at bounding box center [139, 149] width 84 height 11
click at [113, 150] on input "Teléfono" at bounding box center [139, 149] width 84 height 11
paste input "[PHONE_NUMBER]"
click at [117, 150] on input "[PHONE_NUMBER]" at bounding box center [139, 149] width 84 height 11
drag, startPoint x: 108, startPoint y: 151, endPoint x: 150, endPoint y: 157, distance: 42.4
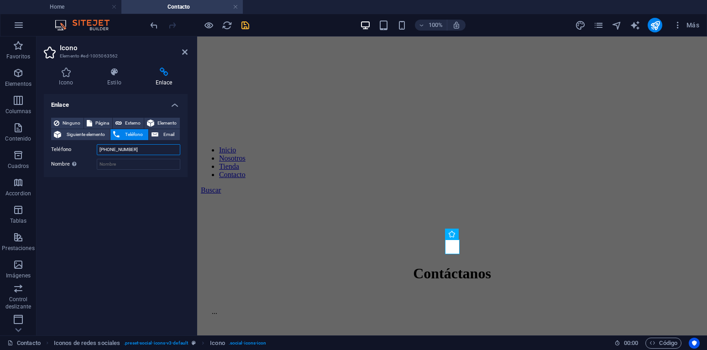
click at [108, 151] on input "[PHONE_NUMBER]" at bounding box center [139, 149] width 84 height 11
type input "3163211391"
click at [134, 165] on input "Nombre Una descripción adicional del enlace no debería ser igual al texto del e…" at bounding box center [139, 164] width 84 height 11
paste input "[PHONE_NUMBER]"
type input "[PHONE_NUMBER]"
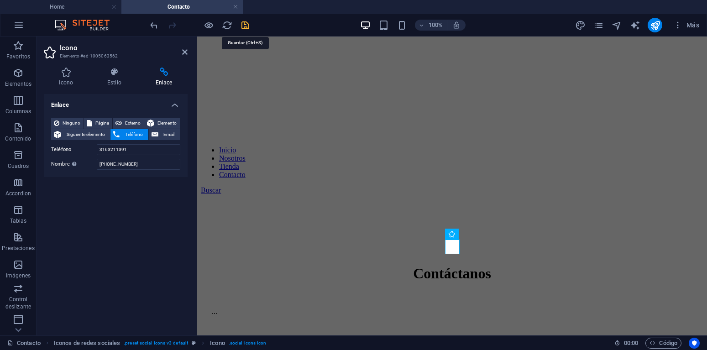
click at [248, 26] on icon "save" at bounding box center [245, 25] width 11 height 11
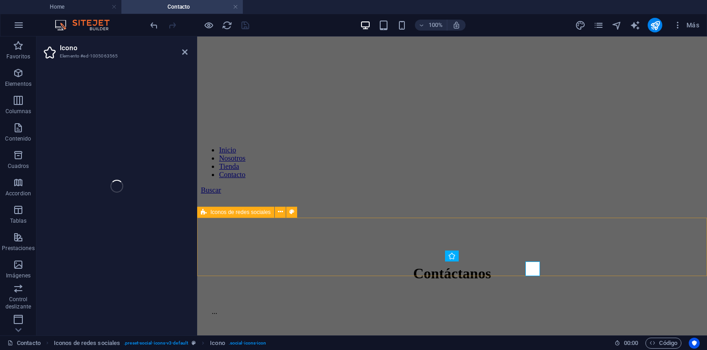
select select "xMidYMid"
select select "px"
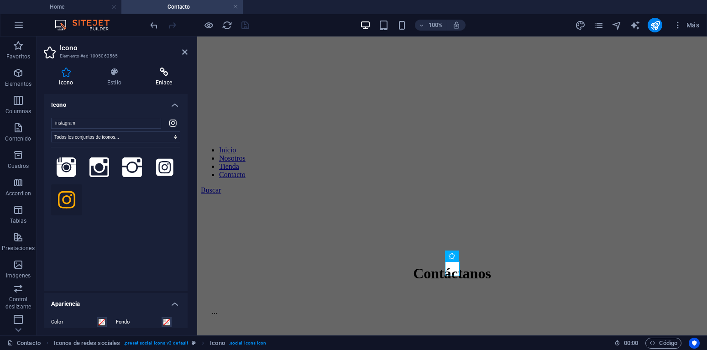
click at [167, 71] on icon at bounding box center [163, 72] width 47 height 9
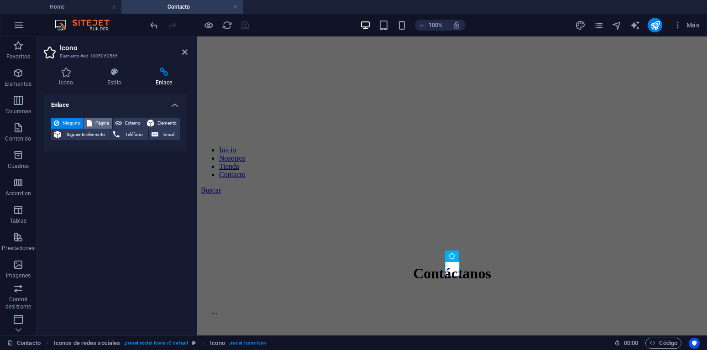
click at [94, 123] on button "Página" at bounding box center [98, 123] width 28 height 11
select select
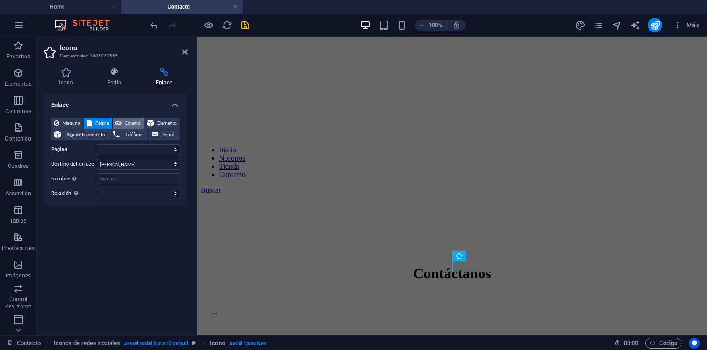
click at [120, 124] on icon at bounding box center [119, 123] width 6 height 11
select select "blank"
paste input "[URL][DOMAIN_NAME]"
type input "[URL][DOMAIN_NAME]"
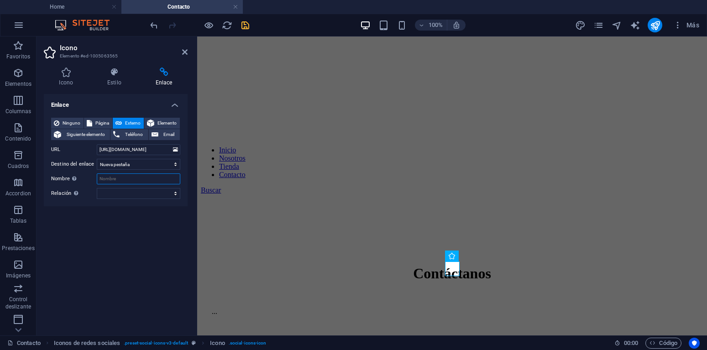
click at [130, 178] on input "Nombre Una descripción adicional del enlace no debería ser igual al texto del e…" at bounding box center [139, 178] width 84 height 11
paste input "[URL][DOMAIN_NAME]"
drag, startPoint x: 140, startPoint y: 179, endPoint x: 69, endPoint y: 178, distance: 70.3
click at [97, 178] on input "[URL][DOMAIN_NAME]" at bounding box center [139, 178] width 84 height 11
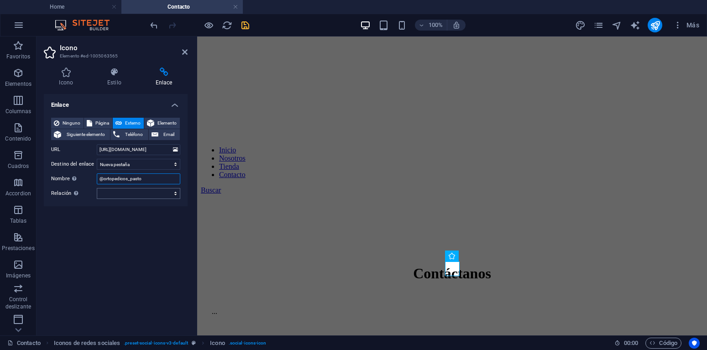
type input "@ortopedicos_pasto"
click at [97, 188] on select "alternativo autor marcador externo ayuda licencia siguiente nofollow noreferrer…" at bounding box center [139, 193] width 84 height 11
select select "external"
click option "externo" at bounding box center [0, 0] width 0 height 0
click at [249, 26] on icon "save" at bounding box center [245, 25] width 11 height 11
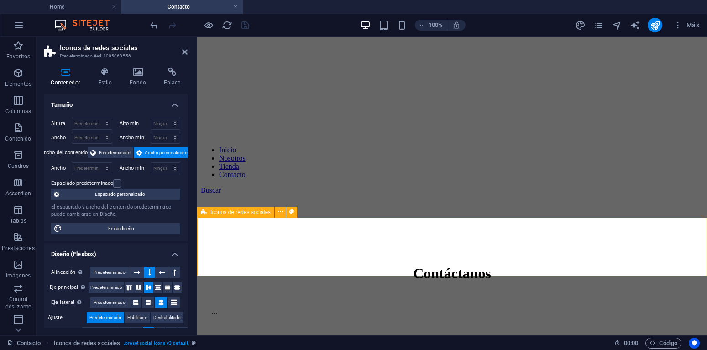
click at [114, 155] on span "Predeterminado" at bounding box center [115, 152] width 32 height 11
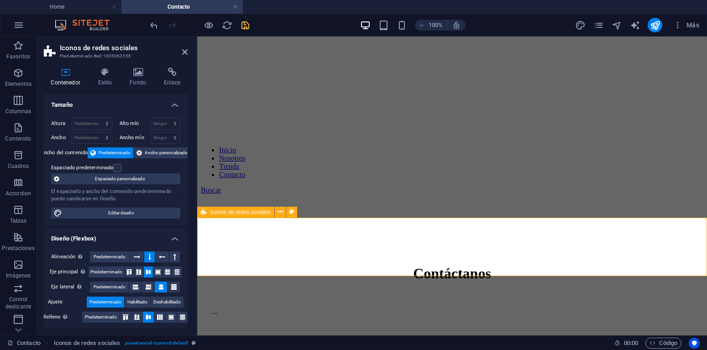
click at [229, 212] on span "Iconos de redes sociales" at bounding box center [240, 212] width 60 height 5
click at [279, 213] on icon at bounding box center [280, 212] width 5 height 10
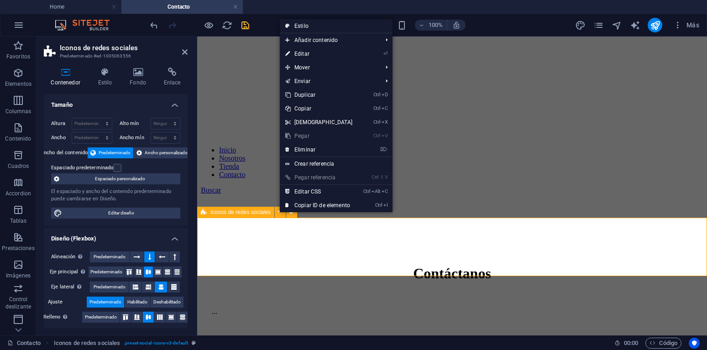
click at [251, 212] on span "Iconos de redes sociales" at bounding box center [240, 212] width 60 height 5
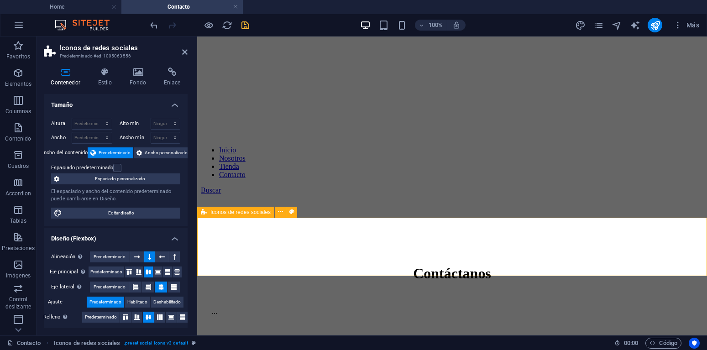
click at [251, 212] on span "Iconos de redes sociales" at bounding box center [240, 212] width 60 height 5
click at [288, 214] on button at bounding box center [291, 212] width 11 height 11
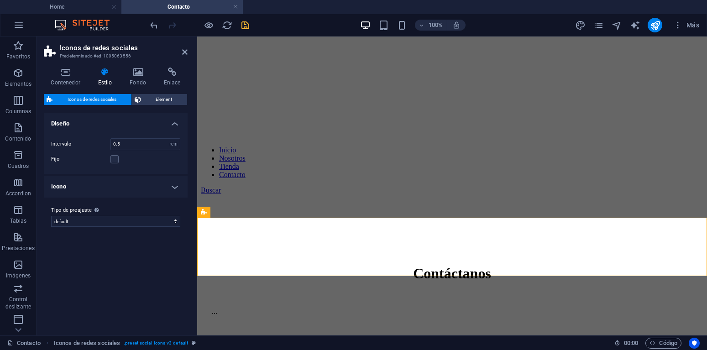
click at [174, 187] on h4 "Icono" at bounding box center [116, 187] width 144 height 22
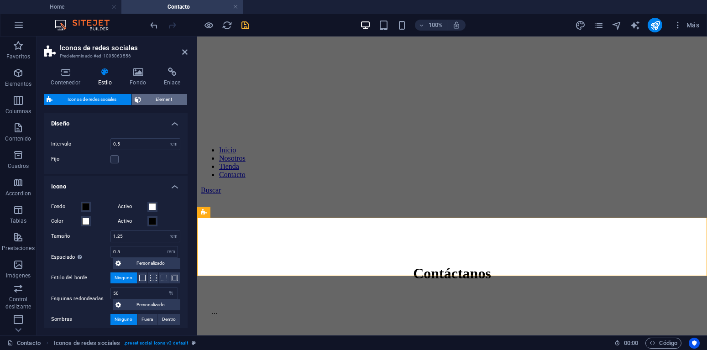
click at [168, 99] on span "Element" at bounding box center [164, 99] width 41 height 11
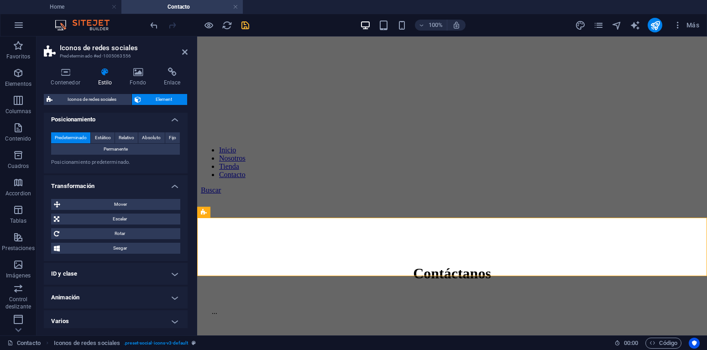
scroll to position [216, 0]
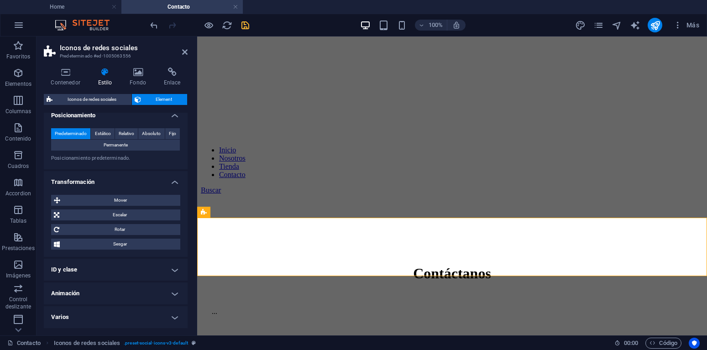
click at [174, 291] on h4 "Animación" at bounding box center [116, 294] width 144 height 22
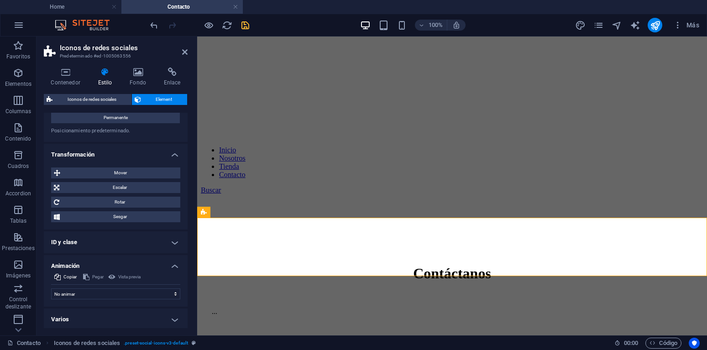
scroll to position [246, 0]
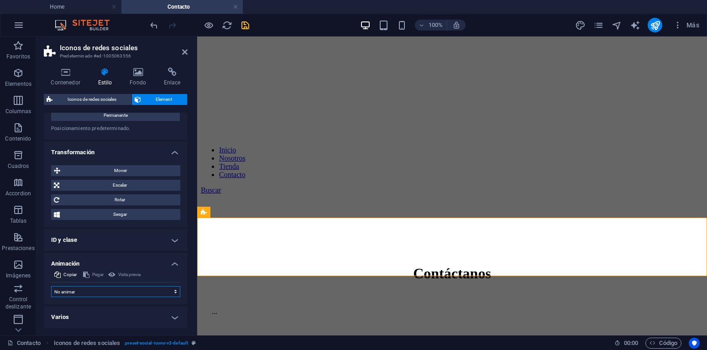
click at [51, 286] on select "No animar Mostrar / Ocultar Subir/bajar Acercar/alejar Deslizar de izquierda a …" at bounding box center [115, 291] width 129 height 11
select select "overlay"
click option "Abrir como superposición" at bounding box center [0, 0] width 0 height 0
click at [247, 24] on icon "save" at bounding box center [245, 25] width 11 height 11
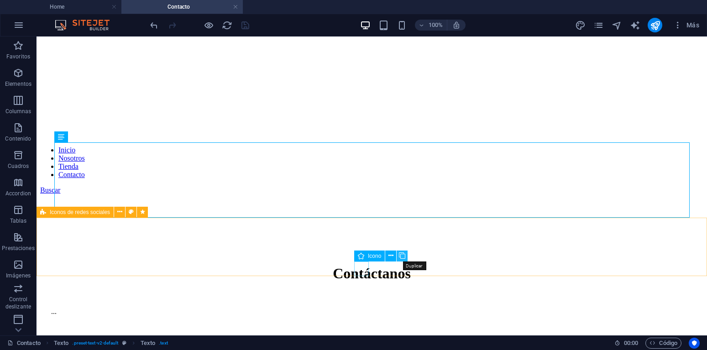
click at [402, 255] on icon at bounding box center [402, 256] width 6 height 10
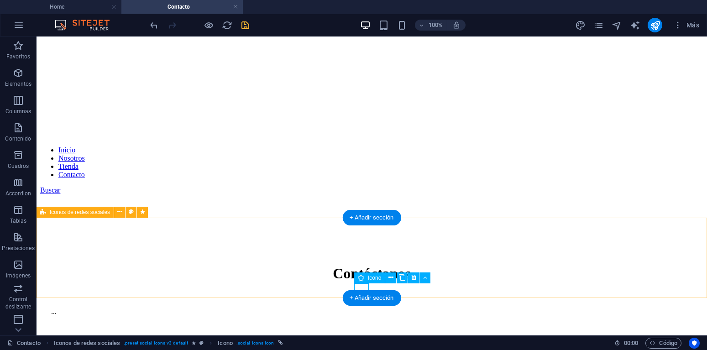
select select "xMidYMid"
select select "px"
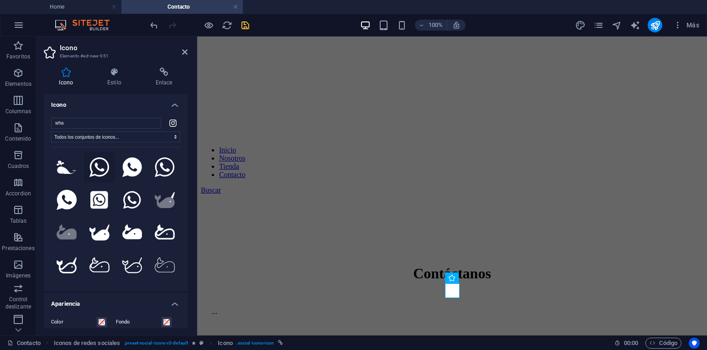
type input "wha"
click at [99, 168] on icon at bounding box center [99, 168] width 20 height 20
click at [114, 77] on icon at bounding box center [114, 72] width 45 height 9
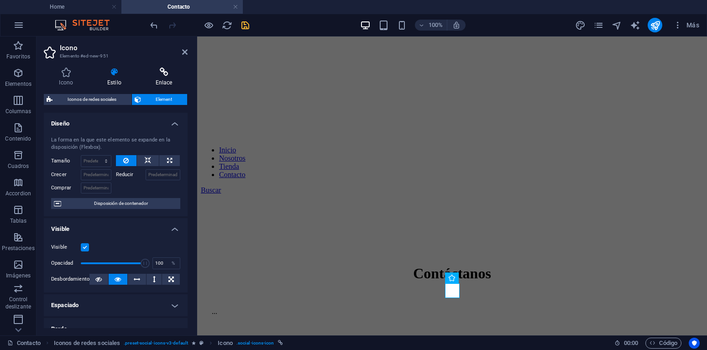
click at [163, 74] on icon at bounding box center [163, 72] width 47 height 9
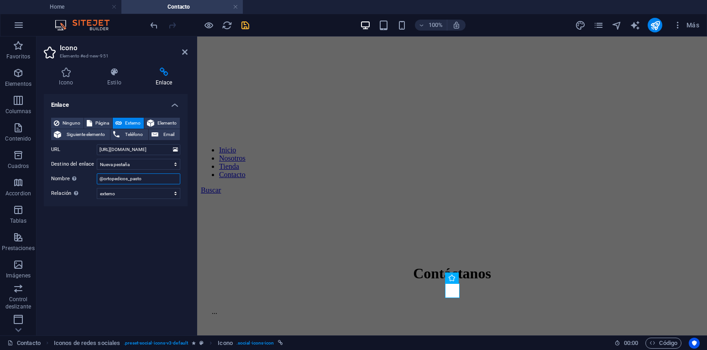
drag, startPoint x: 149, startPoint y: 180, endPoint x: 91, endPoint y: 181, distance: 58.4
click at [97, 181] on input "@ortopedicos_pasto" at bounding box center [139, 178] width 84 height 11
drag, startPoint x: 123, startPoint y: 177, endPoint x: 87, endPoint y: 182, distance: 36.4
click at [97, 182] on input "What" at bounding box center [139, 178] width 84 height 11
paste input "[PERSON_NAME]"
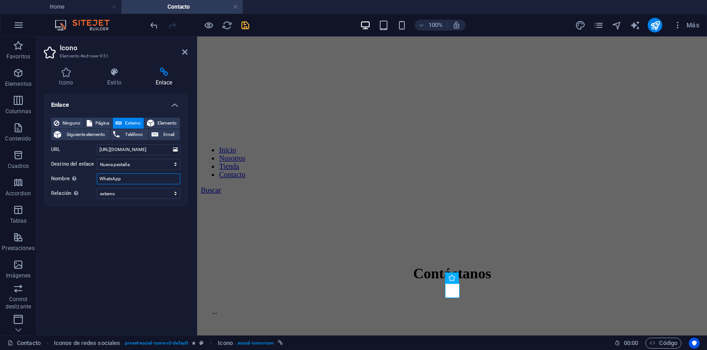
type input "WhatsApp"
